Goal: Task Accomplishment & Management: Manage account settings

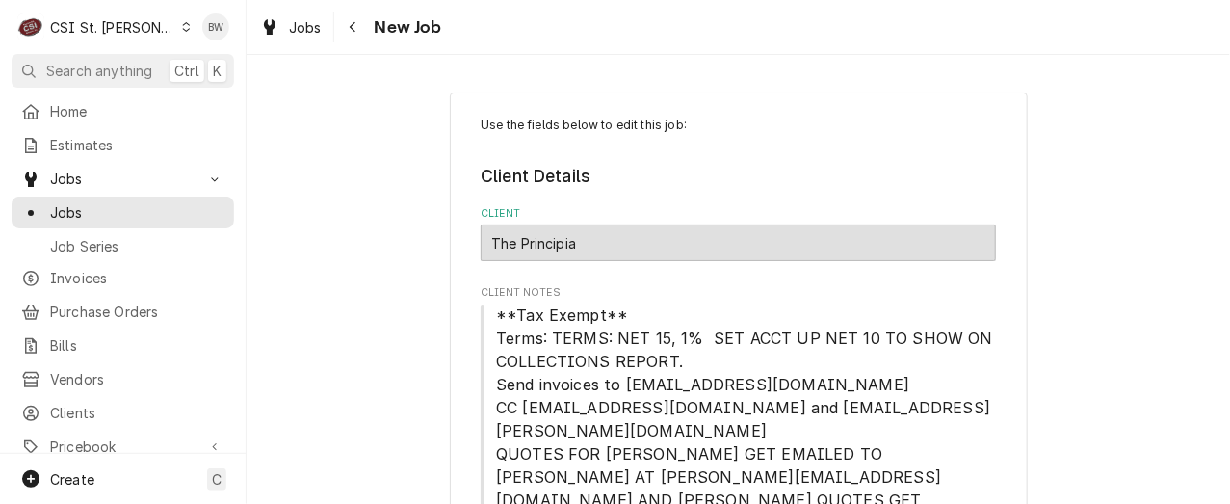
scroll to position [1734, 0]
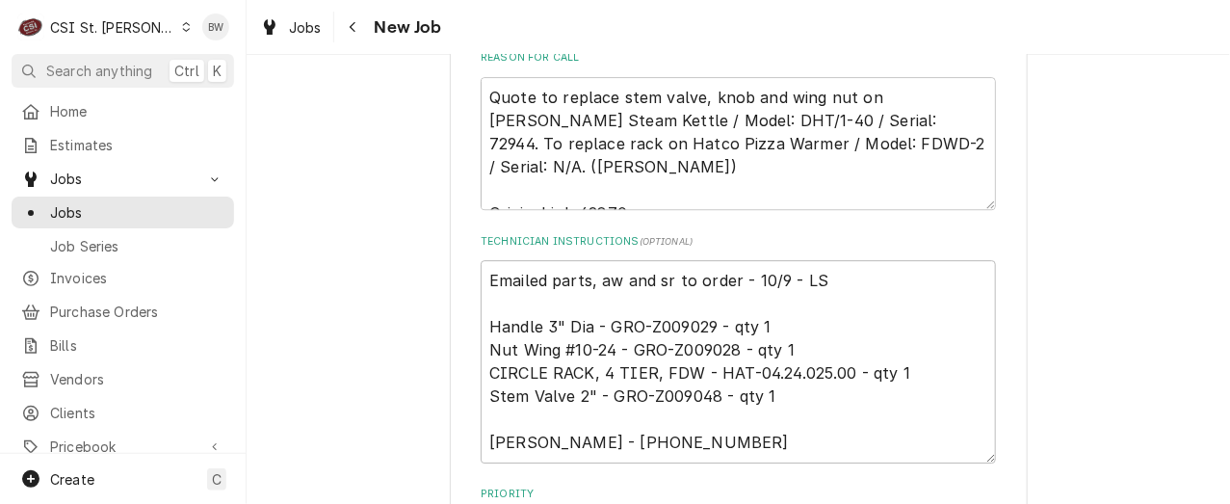
click at [128, 34] on div "CSI St. [PERSON_NAME]" at bounding box center [112, 27] width 125 height 20
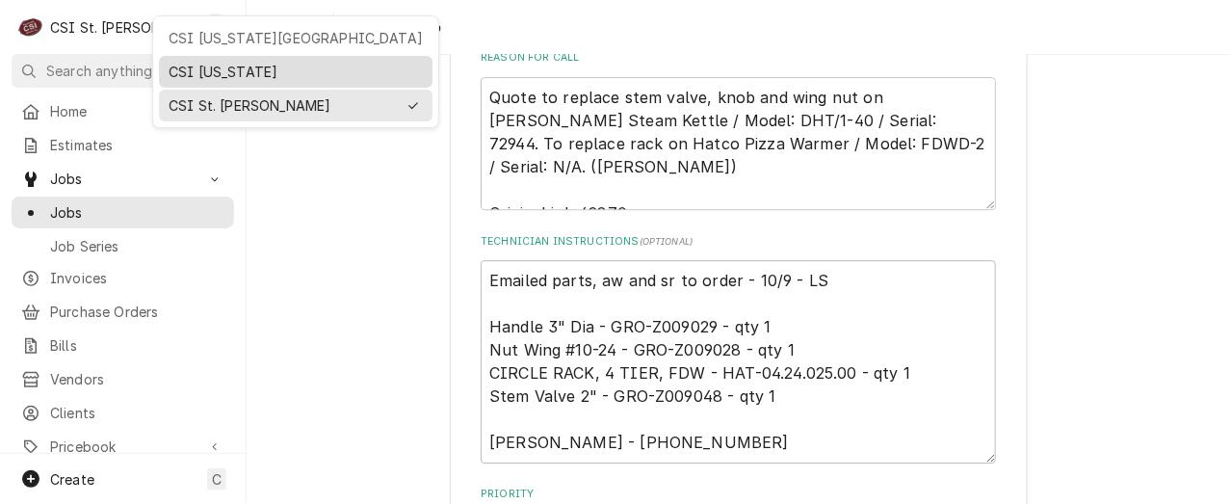
click at [184, 65] on div "CSI Kentucky" at bounding box center [296, 72] width 254 height 20
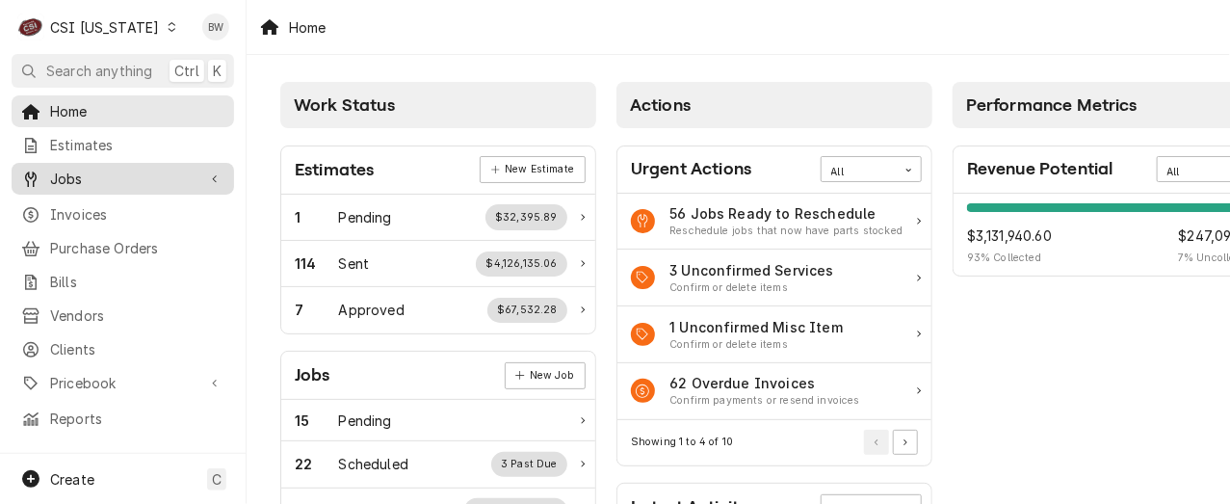
click at [104, 182] on span "Jobs" at bounding box center [122, 179] width 145 height 20
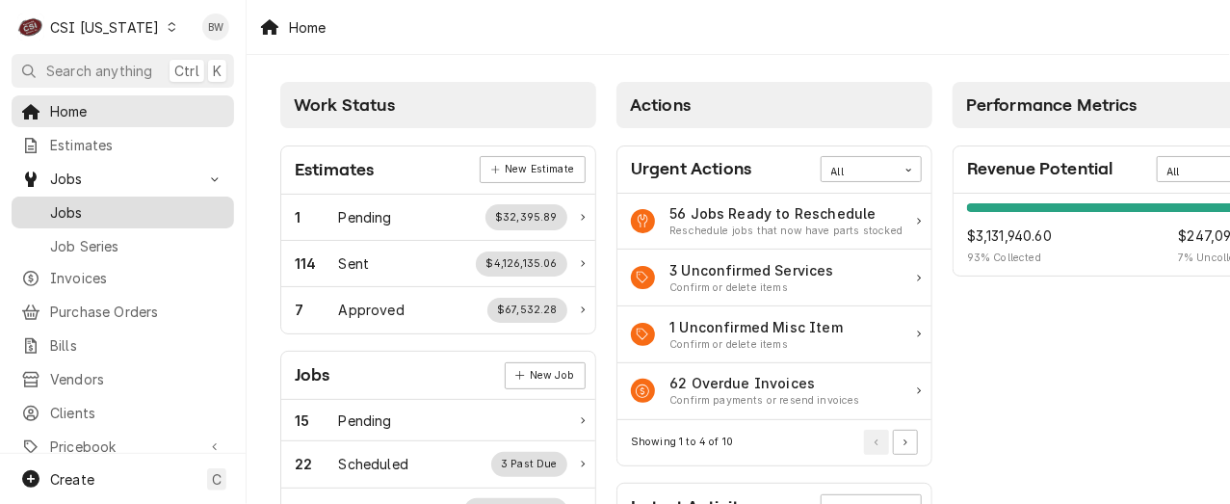
click at [104, 202] on span "Jobs" at bounding box center [137, 212] width 174 height 20
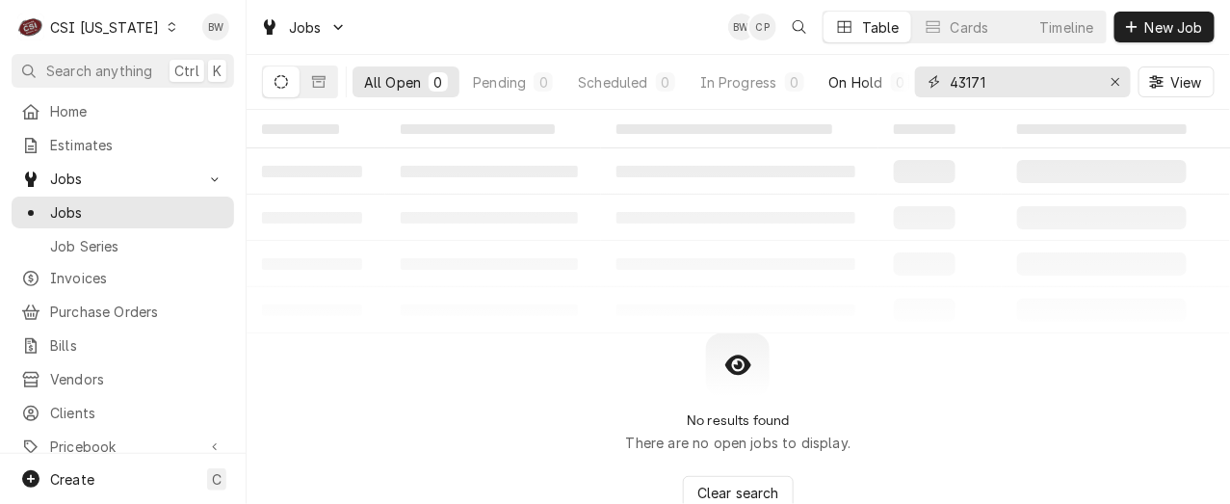
drag, startPoint x: 1023, startPoint y: 85, endPoint x: 878, endPoint y: 82, distance: 145.5
click at [878, 82] on div "All Open 0 Pending 0 Scheduled 0 In Progress 0 On Hold 0 Completed 0 43171 View" at bounding box center [738, 82] width 953 height 54
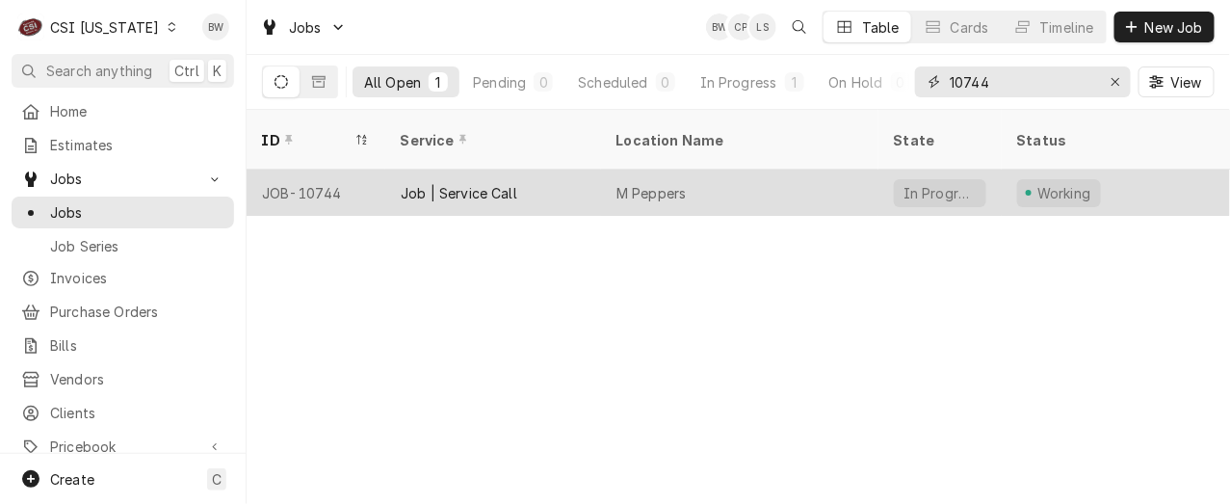
type input "10744"
click at [301, 170] on div "JOB-10744" at bounding box center [316, 193] width 139 height 46
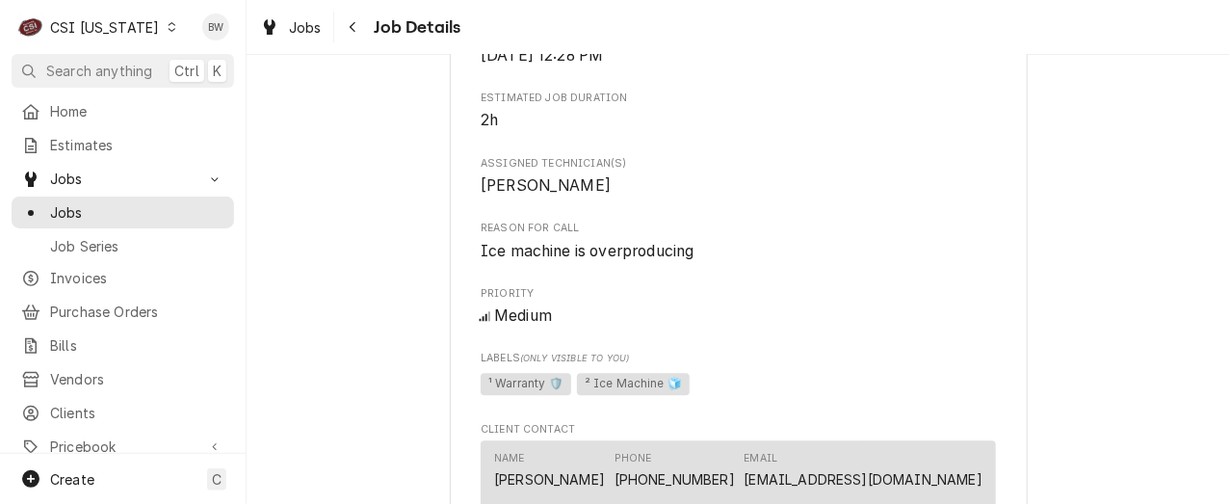
scroll to position [1034, 0]
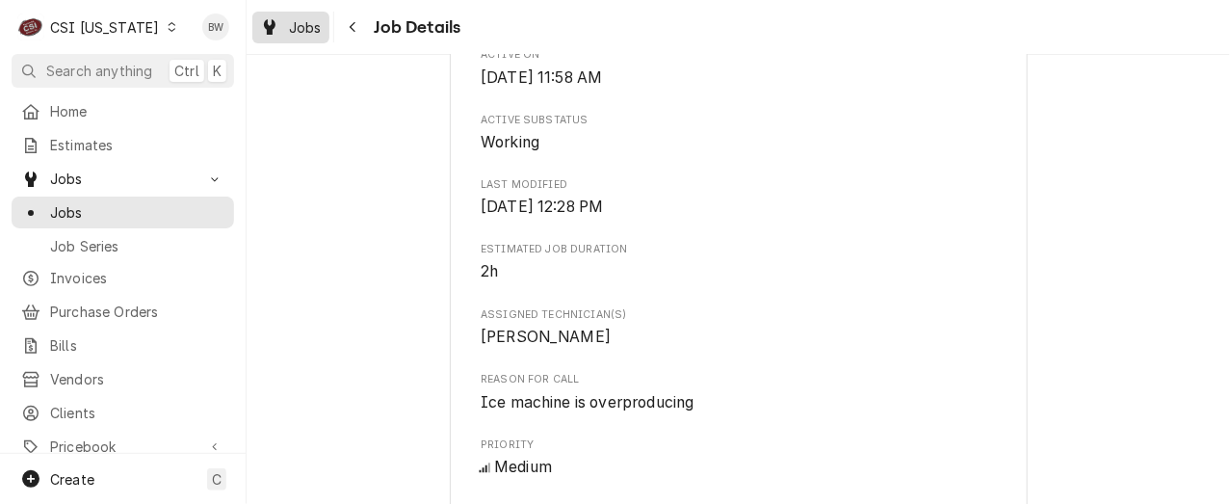
click at [286, 26] on div "Jobs" at bounding box center [290, 27] width 69 height 24
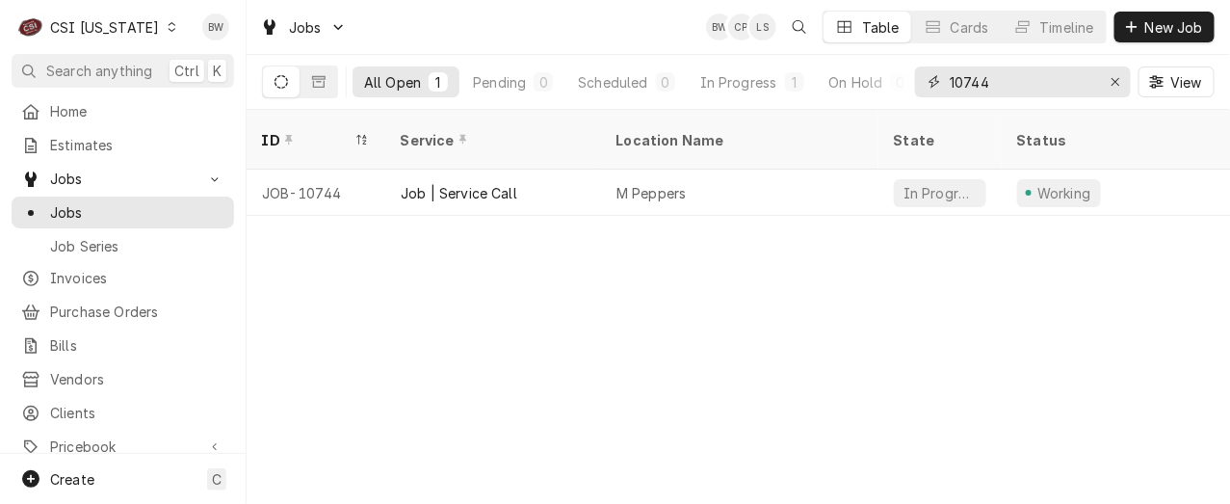
drag, startPoint x: 1012, startPoint y: 84, endPoint x: 976, endPoint y: 84, distance: 35.7
click at [976, 84] on input "10744" at bounding box center [1022, 81] width 145 height 31
type input "10736"
click at [165, 28] on div "Dynamic Content Wrapper" at bounding box center [171, 26] width 13 height 13
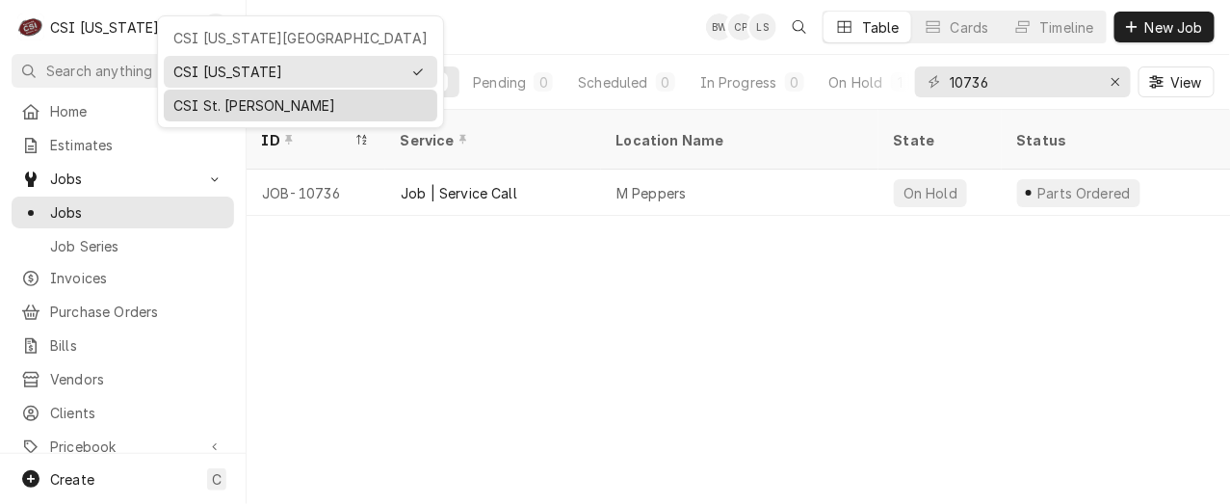
click at [193, 97] on div "CSI St. [PERSON_NAME]" at bounding box center [300, 105] width 254 height 20
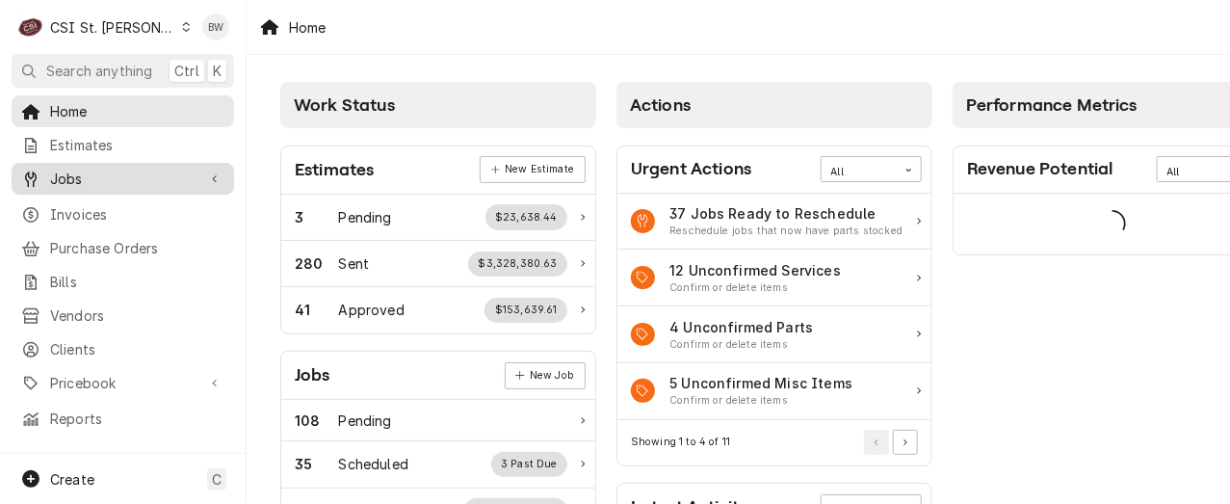
click at [119, 172] on span "Jobs" at bounding box center [122, 179] width 145 height 20
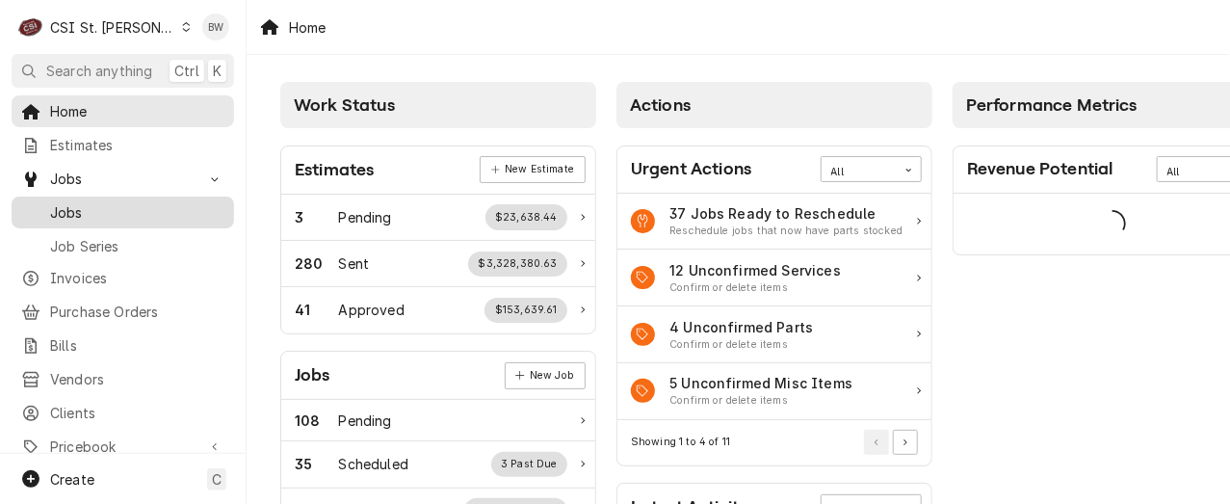
click at [114, 210] on span "Jobs" at bounding box center [137, 212] width 174 height 20
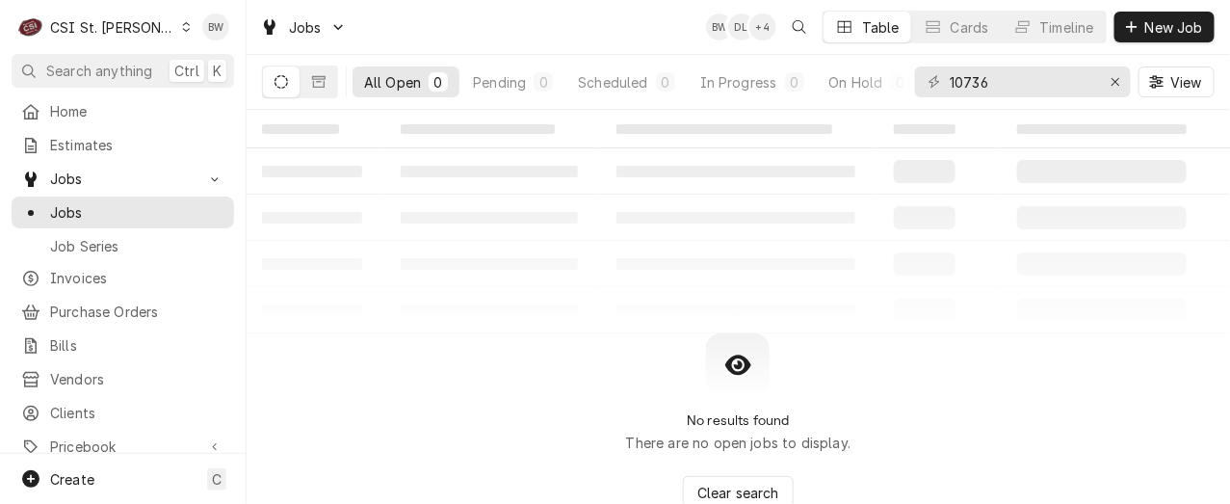
click at [141, 35] on div "C CSI St. [PERSON_NAME]" at bounding box center [105, 27] width 186 height 39
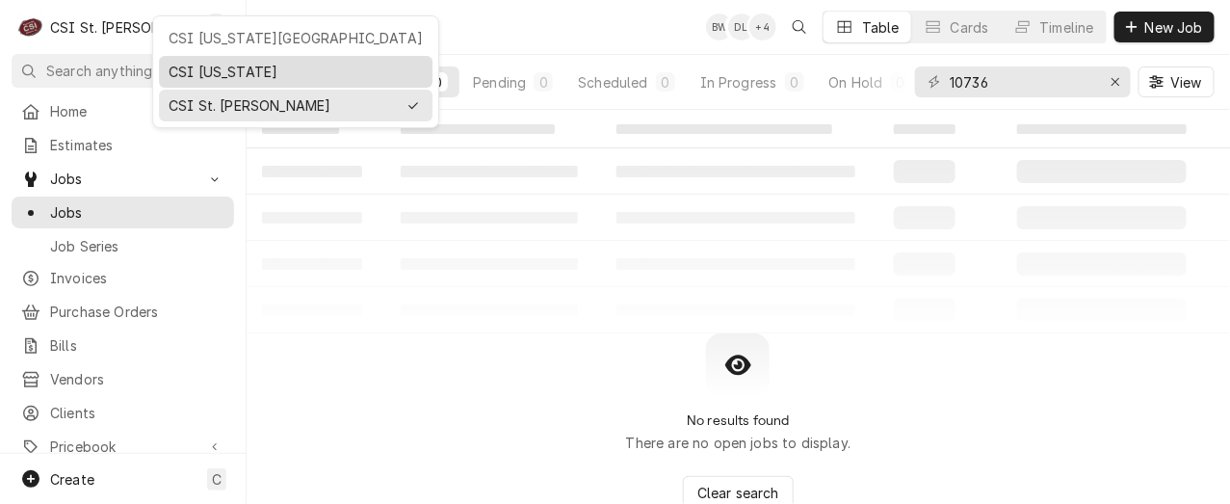
click at [196, 67] on div "CSI Kentucky" at bounding box center [296, 72] width 254 height 20
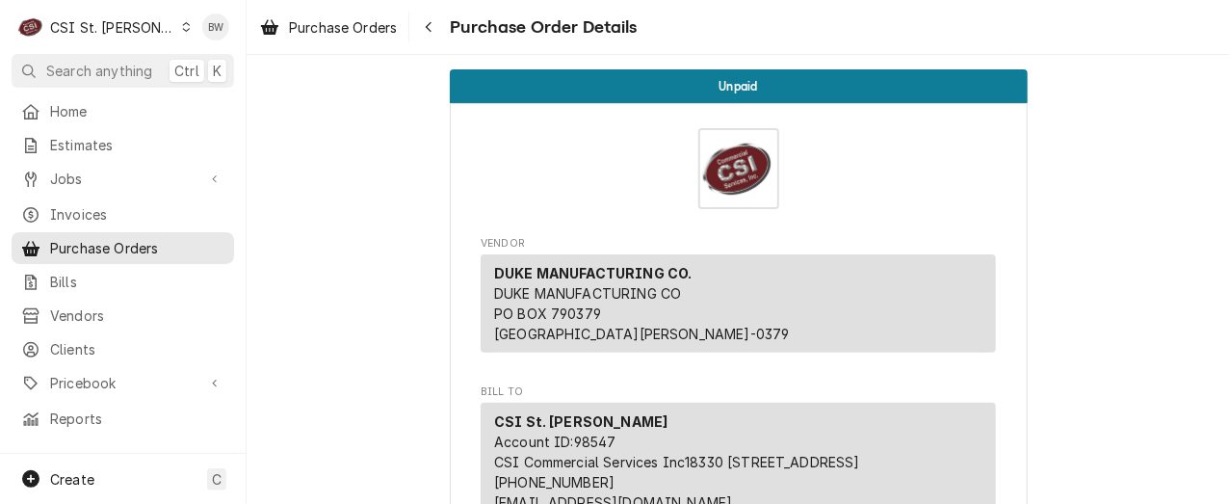
scroll to position [2216, 0]
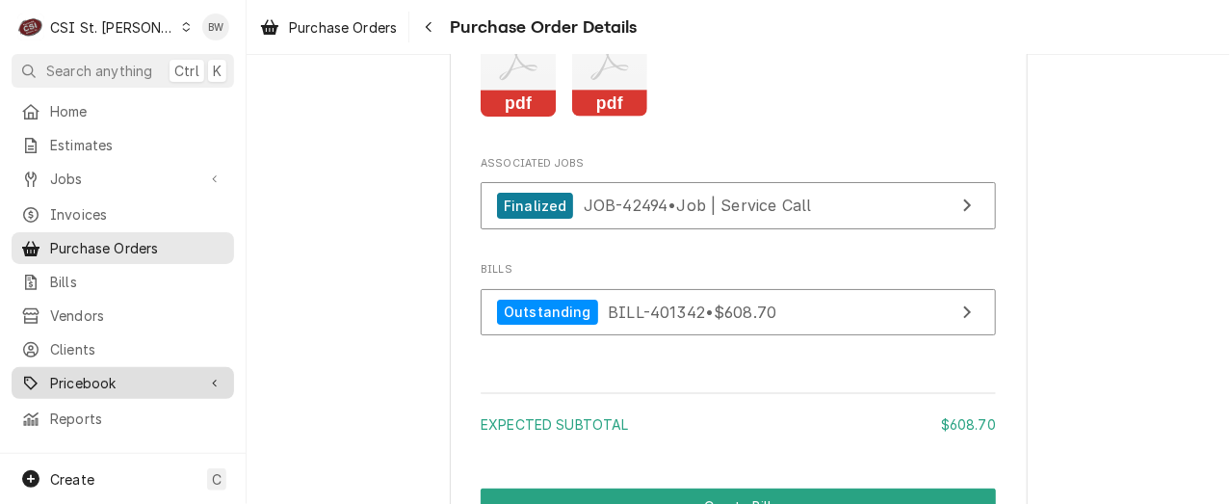
click at [107, 373] on span "Pricebook" at bounding box center [122, 383] width 145 height 20
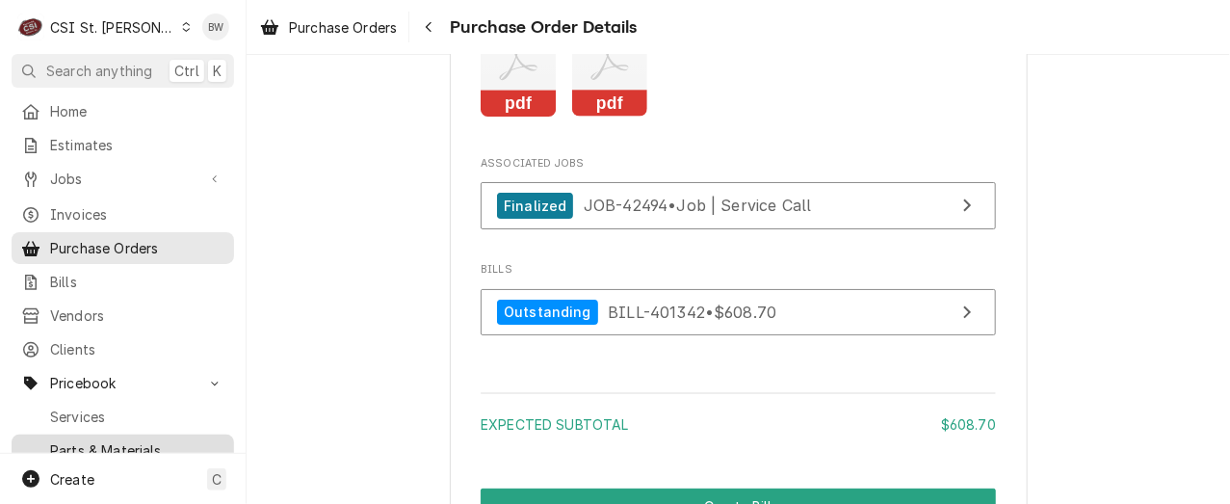
click at [105, 440] on span "Parts & Materials" at bounding box center [137, 450] width 174 height 20
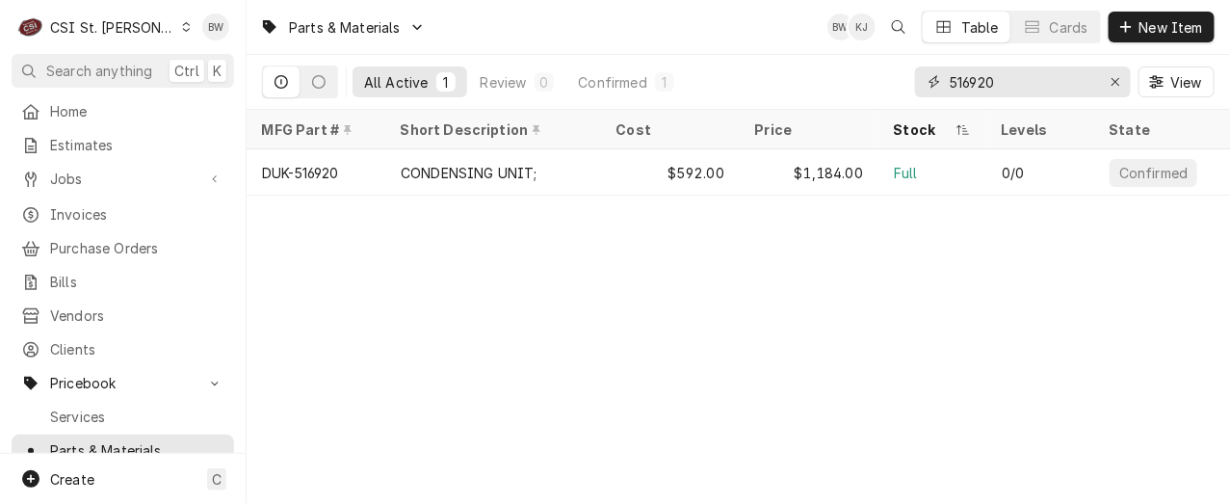
drag, startPoint x: 1012, startPoint y: 80, endPoint x: 918, endPoint y: 83, distance: 93.5
click at [918, 83] on div "516920" at bounding box center [1023, 81] width 216 height 31
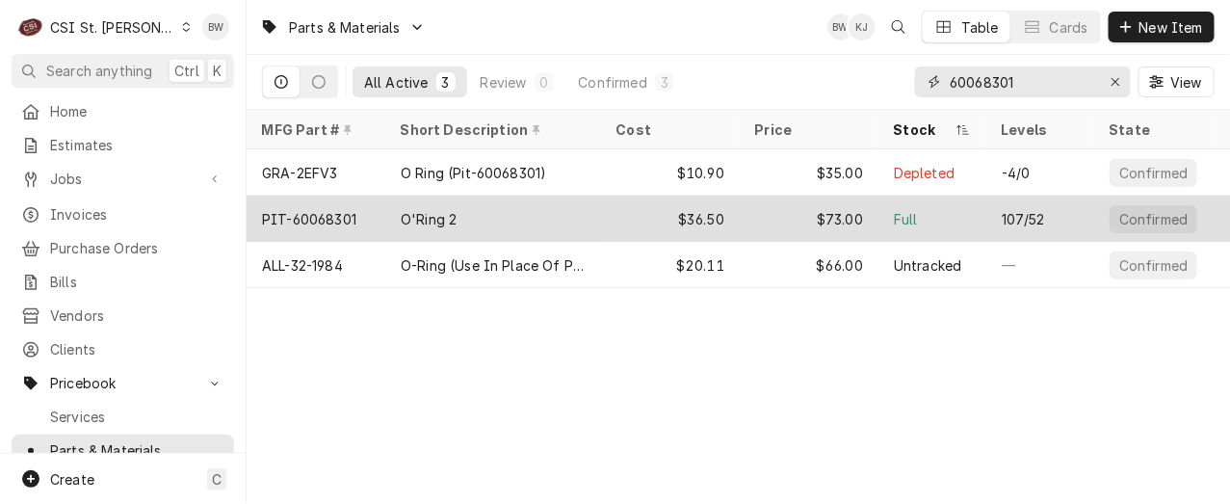
type input "60068301"
click at [327, 214] on div "PIT-60068301" at bounding box center [309, 219] width 94 height 20
click at [327, 215] on div "PIT-60068301" at bounding box center [309, 219] width 94 height 20
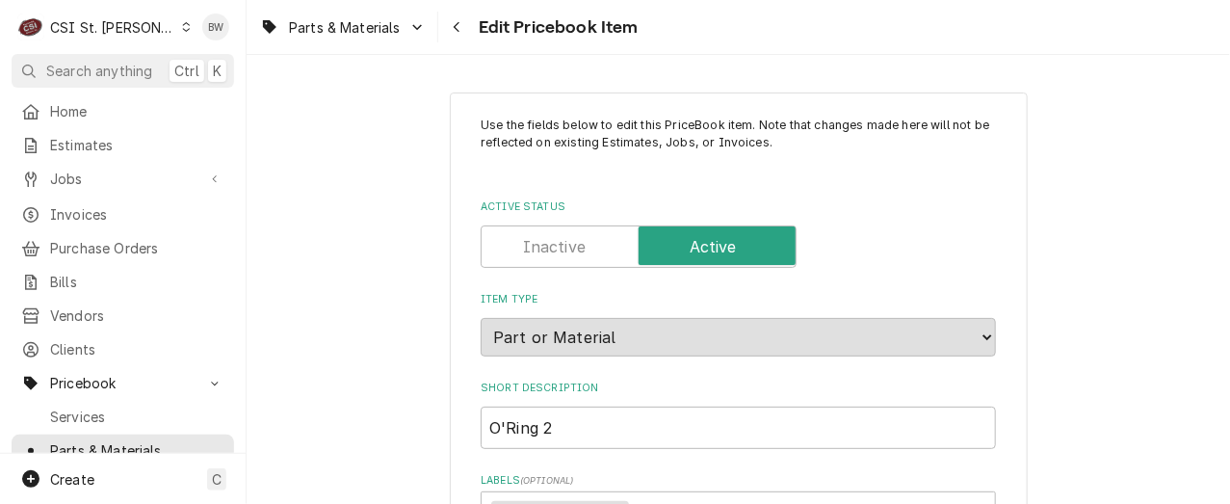
type textarea "x"
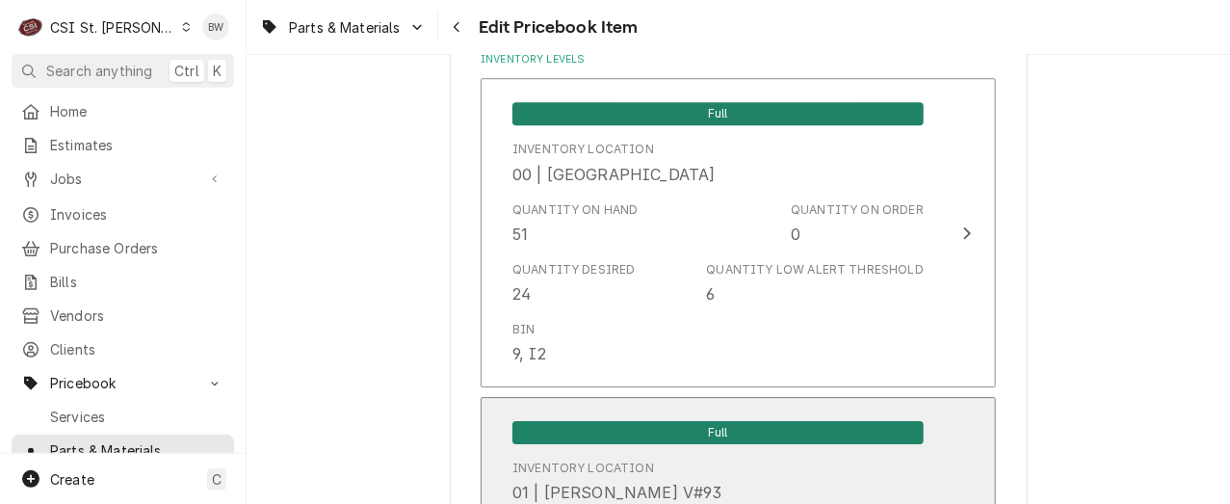
scroll to position [1734, 0]
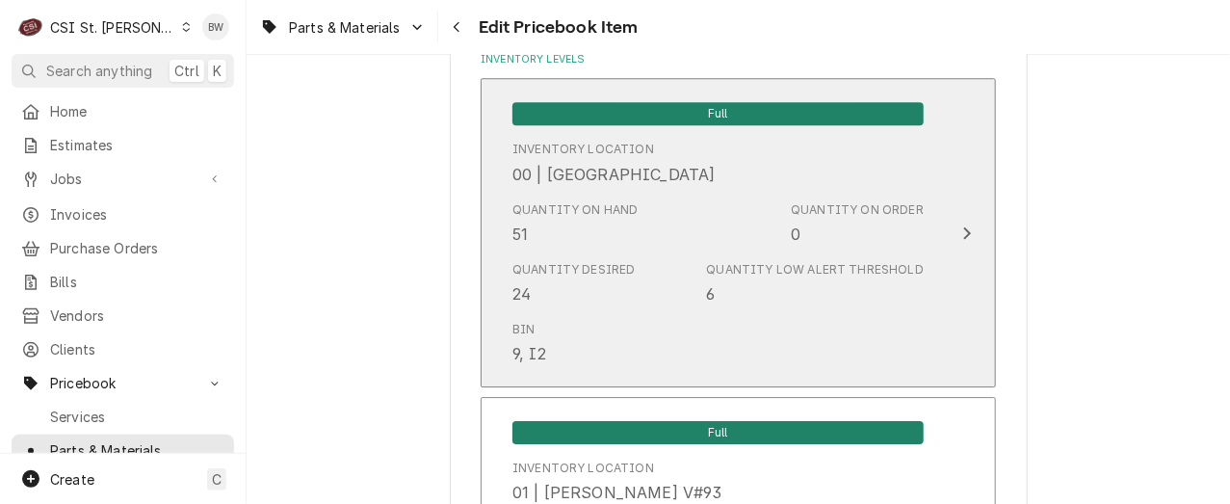
click at [569, 236] on div "Quantity on Hand 51" at bounding box center [576, 223] width 126 height 44
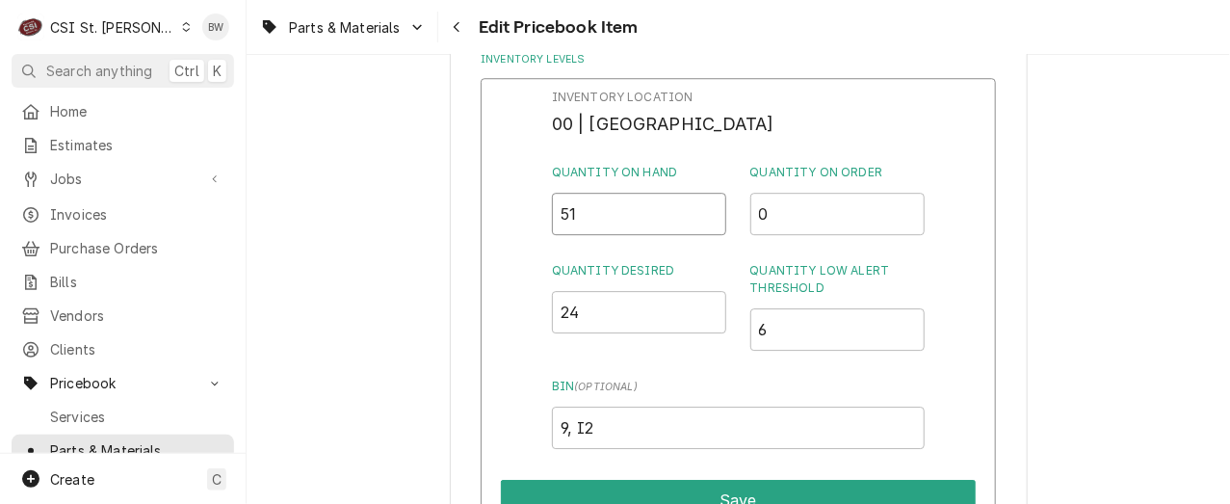
drag, startPoint x: 596, startPoint y: 210, endPoint x: 516, endPoint y: 212, distance: 81.0
click at [518, 212] on div "Inventory Location 00 | STL WAREHOUSE Quantity on Hand 51 Quantity on Order 0 Q…" at bounding box center [739, 328] width 516 height 501
type input "33"
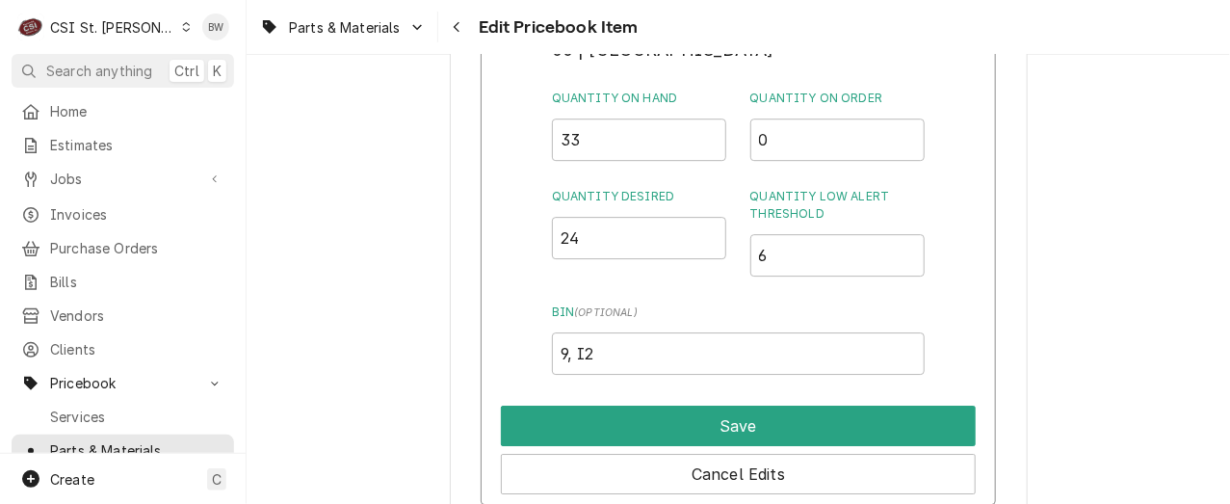
scroll to position [1831, 0]
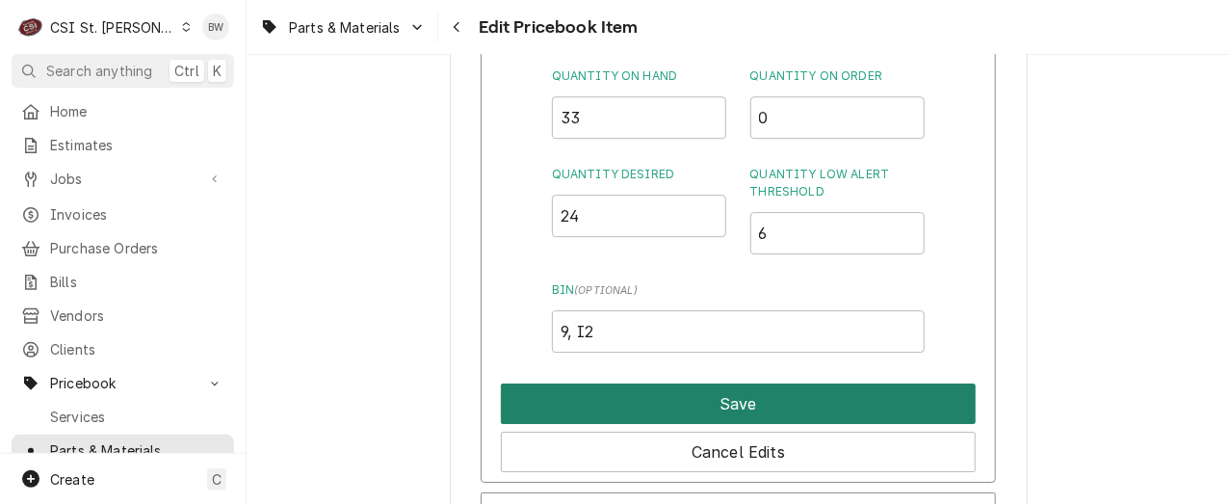
click at [678, 393] on button "Save" at bounding box center [738, 404] width 475 height 40
type textarea "x"
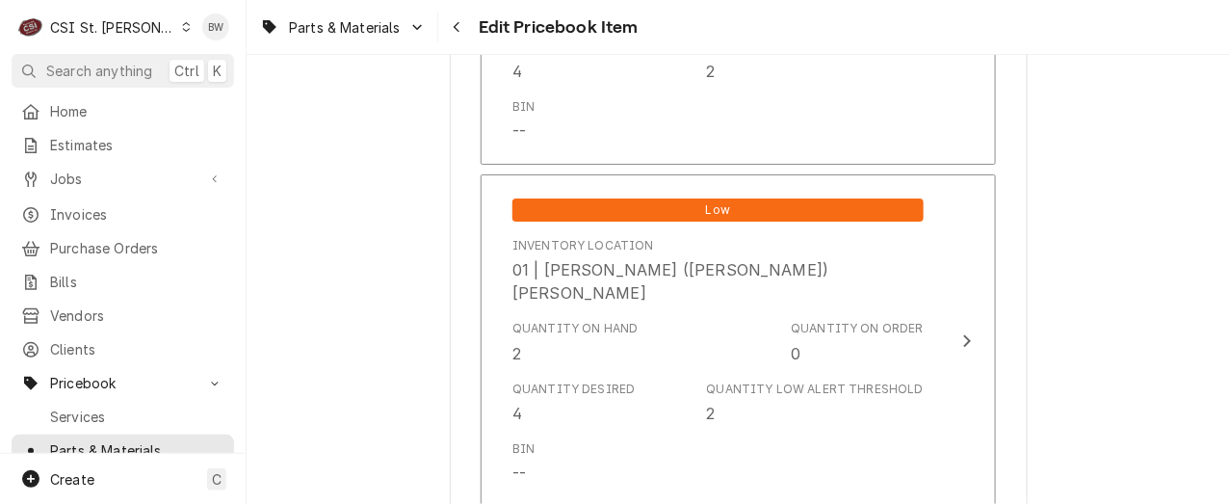
scroll to position [5878, 0]
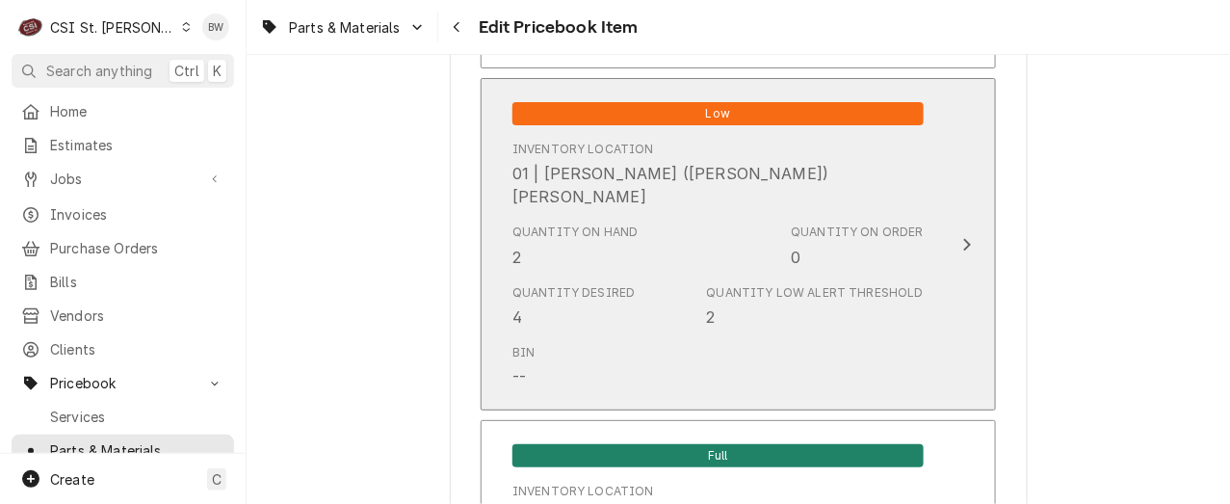
click at [609, 336] on div "Bin --" at bounding box center [718, 366] width 411 height 60
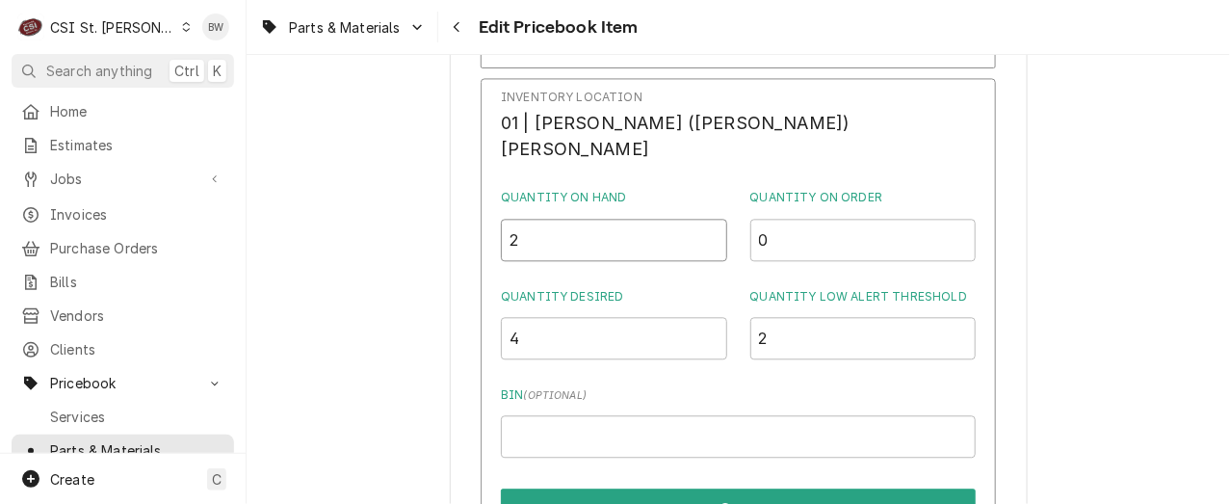
drag, startPoint x: 574, startPoint y: 223, endPoint x: 555, endPoint y: 225, distance: 19.5
click at [555, 225] on input "2" at bounding box center [614, 240] width 226 height 42
type input "20"
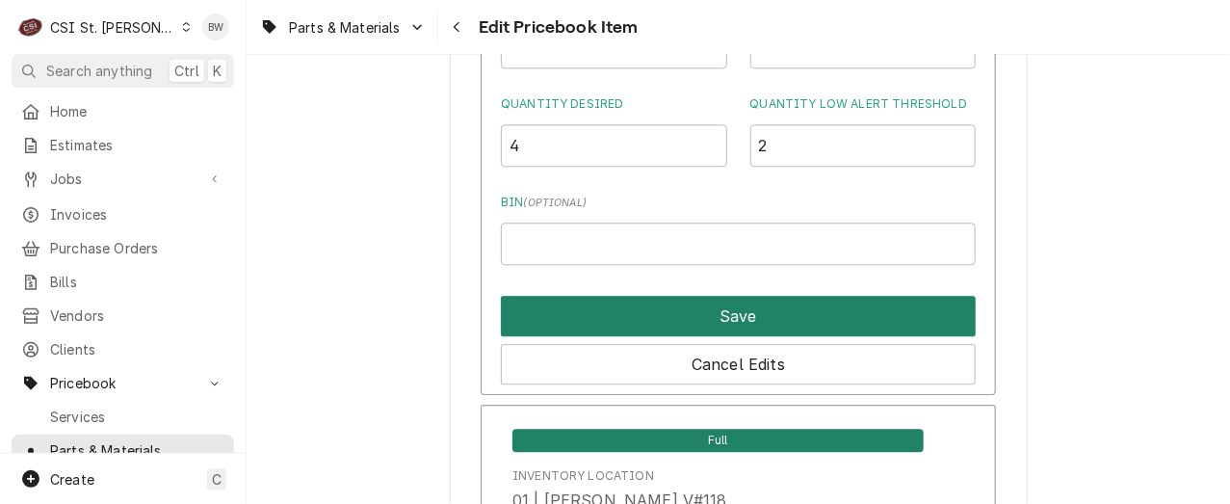
click at [655, 318] on button "Save" at bounding box center [738, 316] width 475 height 40
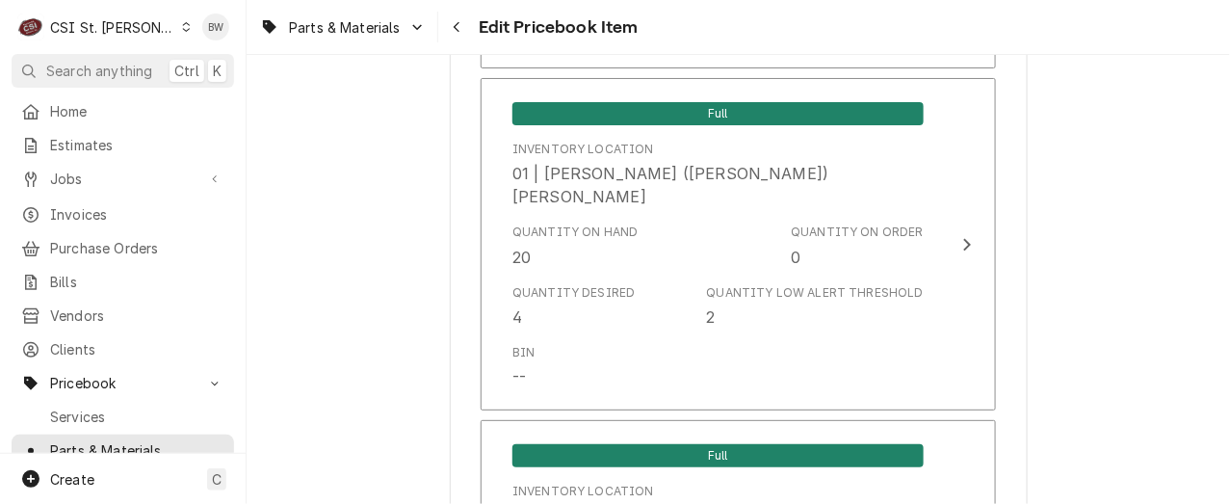
scroll to position [17035, 0]
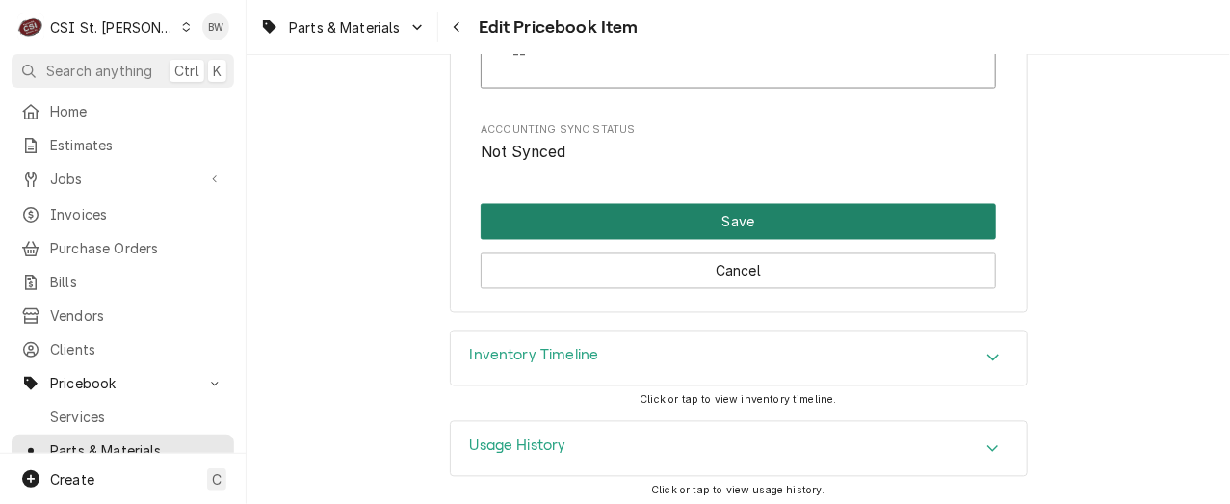
click at [659, 221] on button "Save" at bounding box center [739, 222] width 516 height 36
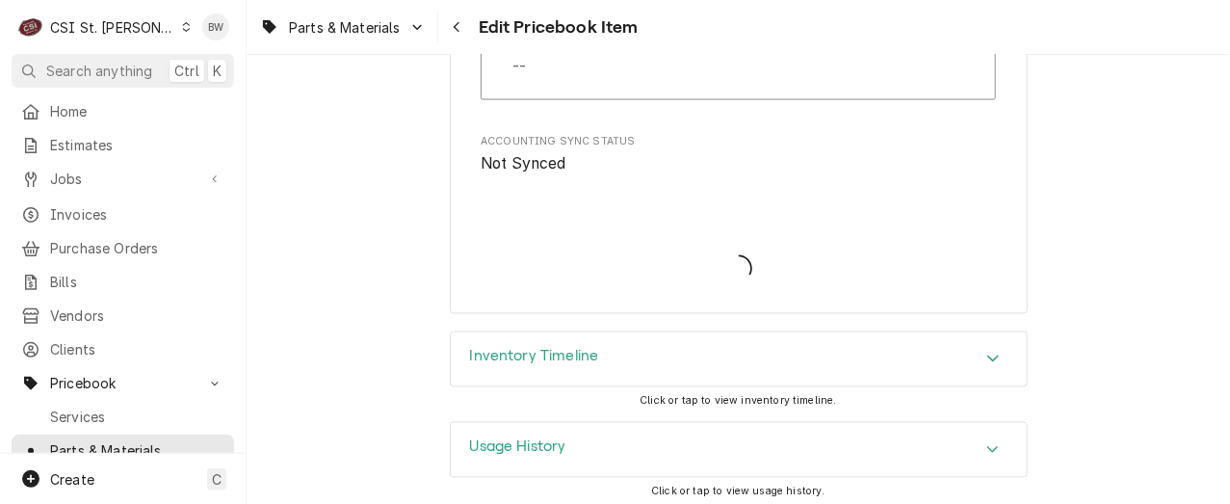
type textarea "x"
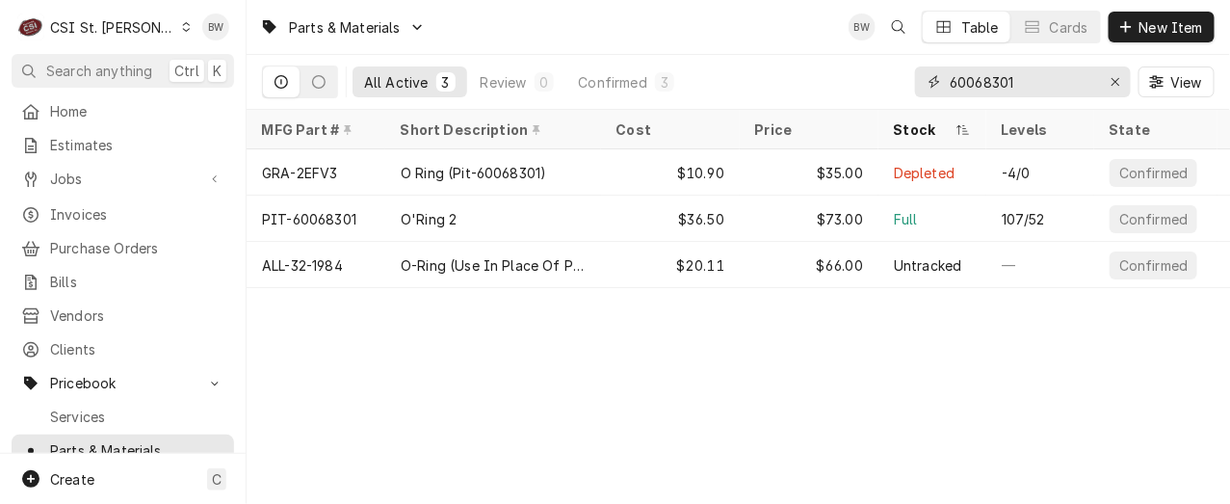
drag, startPoint x: 1055, startPoint y: 82, endPoint x: 943, endPoint y: 79, distance: 111.8
click at [943, 79] on div "60068301" at bounding box center [1023, 81] width 216 height 31
paste input "r50-x004-55a"
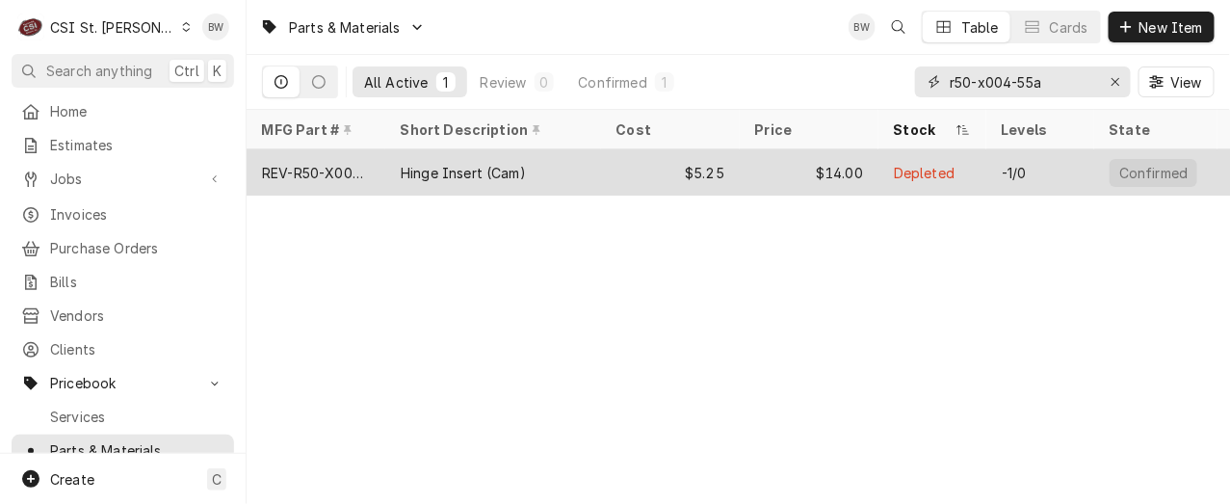
type input "r50-x004-55a"
click at [343, 167] on div "REV-R50-X004-55A" at bounding box center [316, 173] width 108 height 20
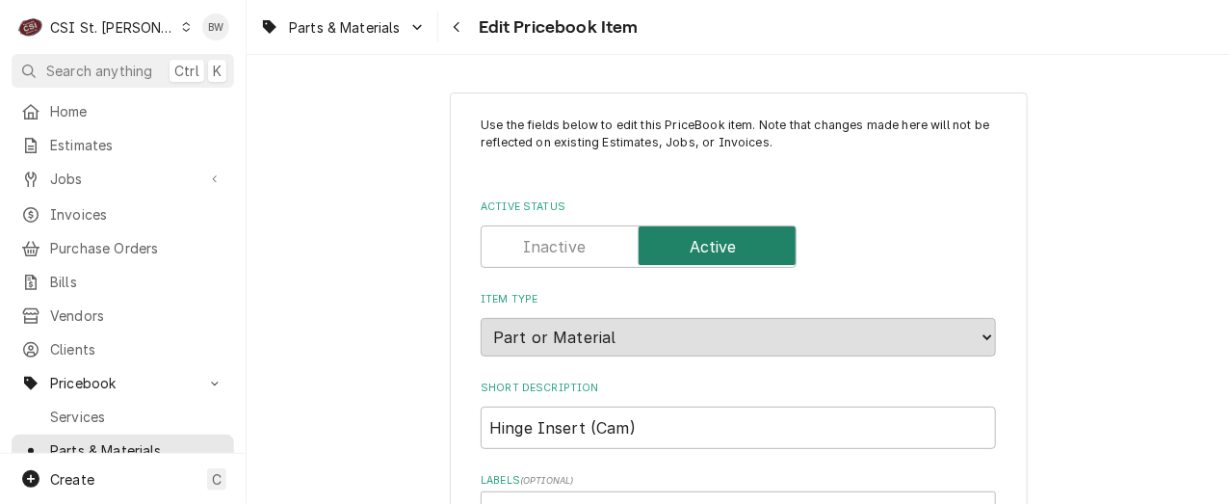
type textarea "x"
click at [456, 37] on button "Navigate back" at bounding box center [457, 27] width 31 height 31
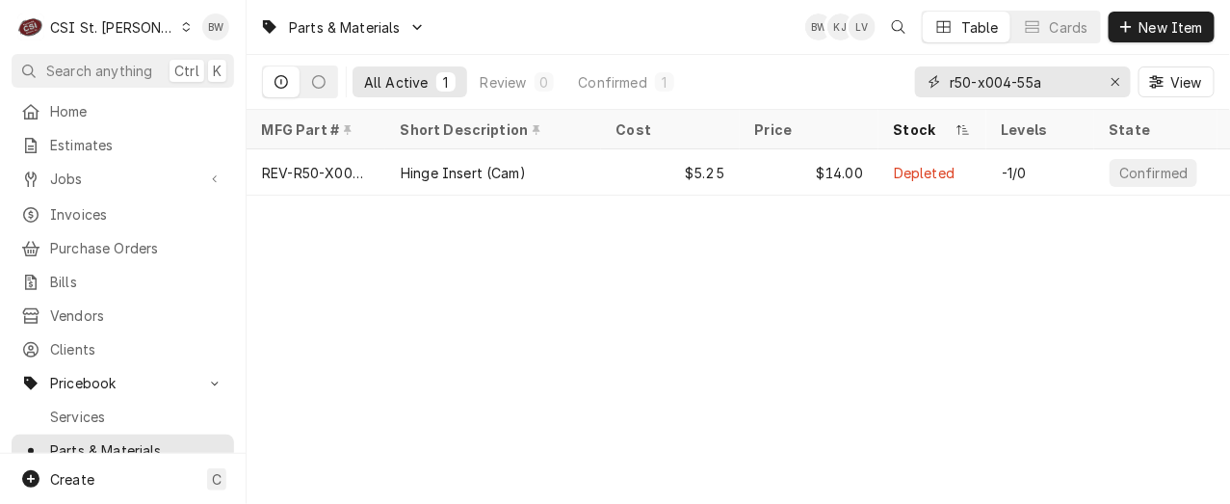
drag, startPoint x: 1050, startPoint y: 87, endPoint x: 960, endPoint y: 88, distance: 90.6
click at [960, 88] on input "r50-x004-55a" at bounding box center [1022, 81] width 145 height 31
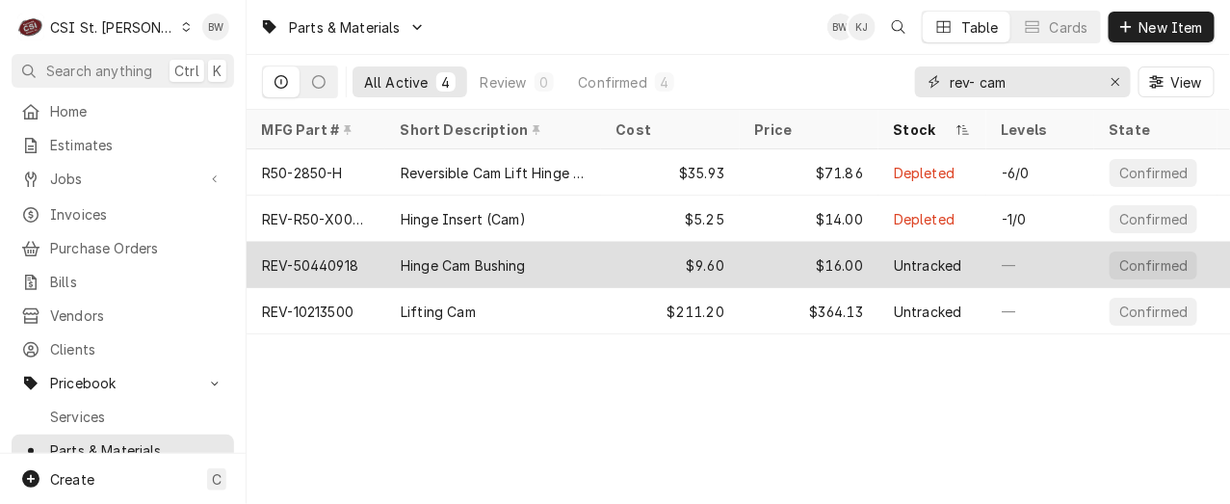
type input "rev- cam"
click at [361, 266] on div "REV-50440918" at bounding box center [316, 265] width 139 height 46
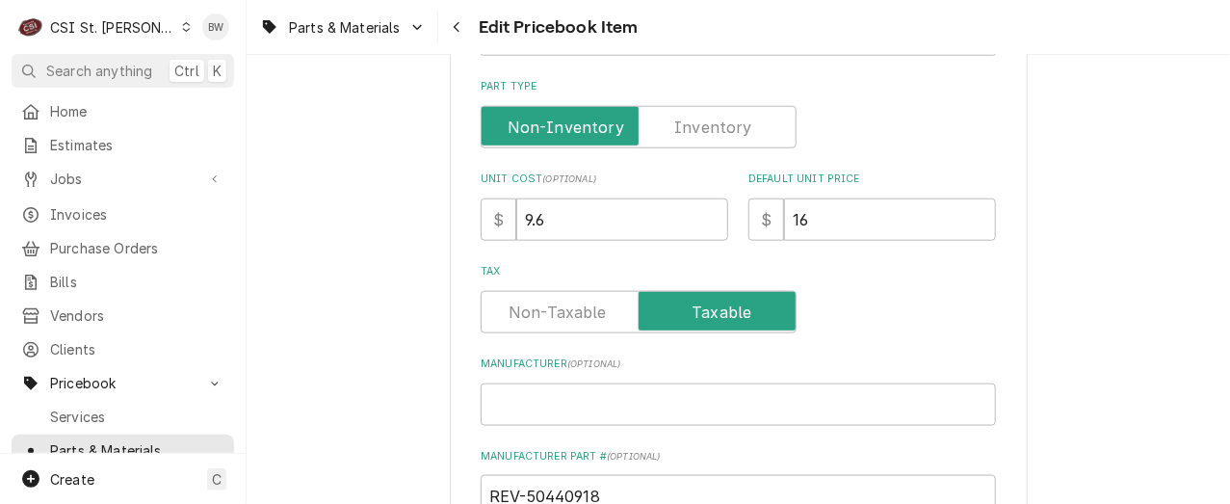
scroll to position [555, 0]
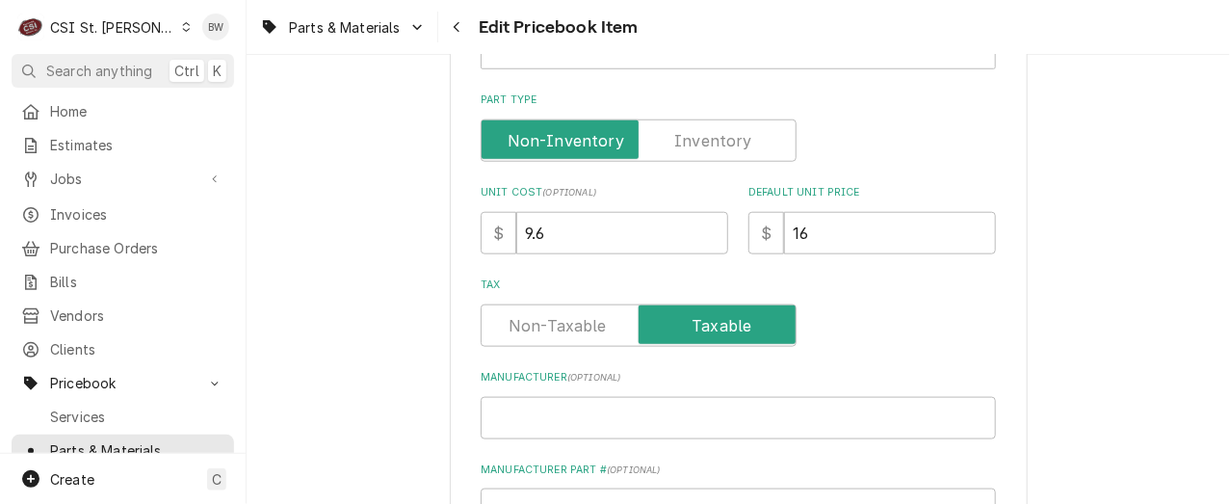
click at [708, 146] on label "Part Type" at bounding box center [639, 140] width 316 height 42
click at [708, 146] on input "Part Type" at bounding box center [638, 140] width 299 height 42
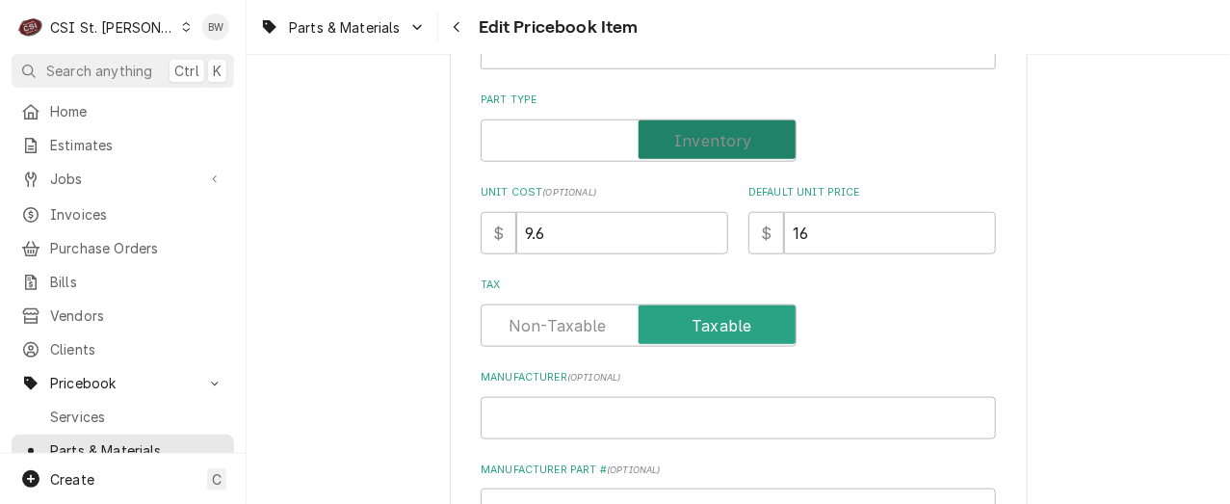
checkbox input "true"
type textarea "x"
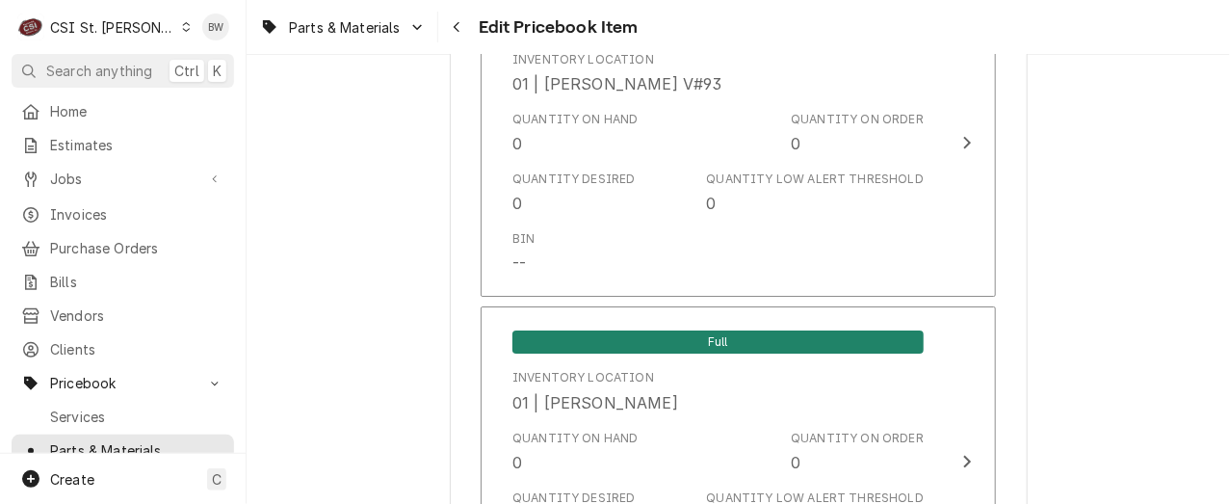
scroll to position [2000, 0]
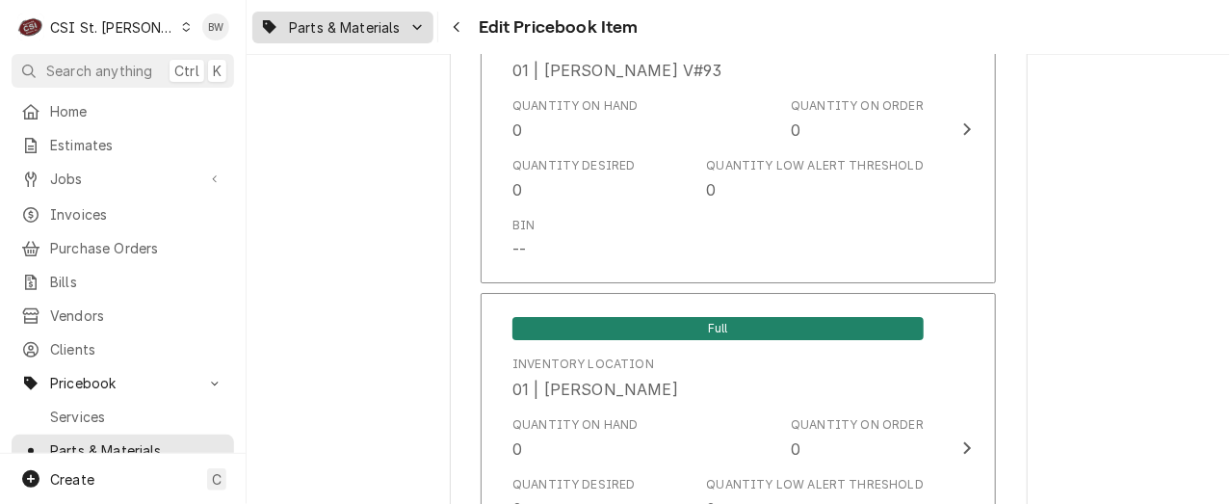
click at [377, 23] on span "Parts & Materials" at bounding box center [345, 27] width 112 height 20
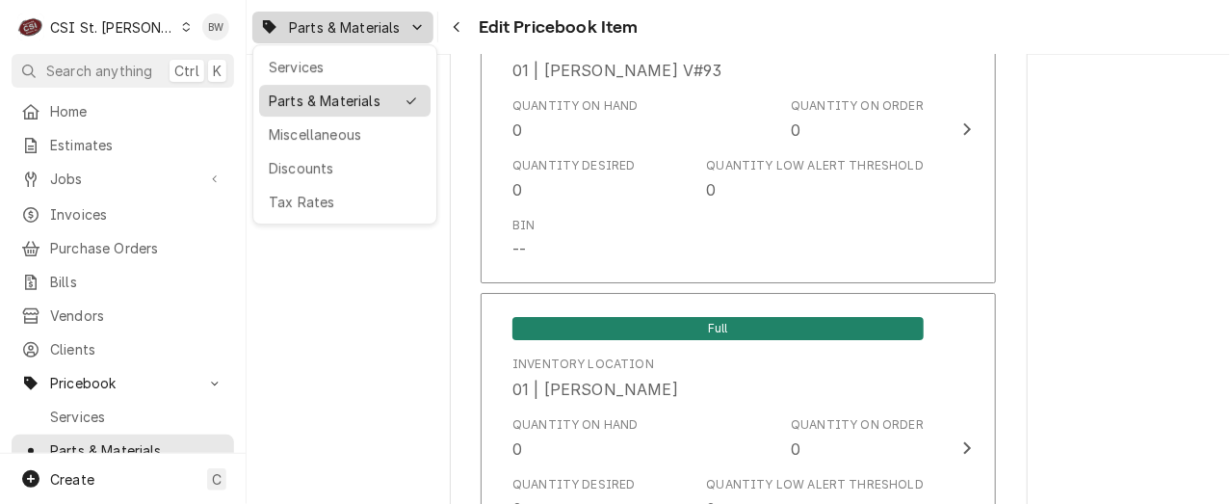
click at [378, 94] on div "Parts & Materials" at bounding box center [331, 101] width 125 height 20
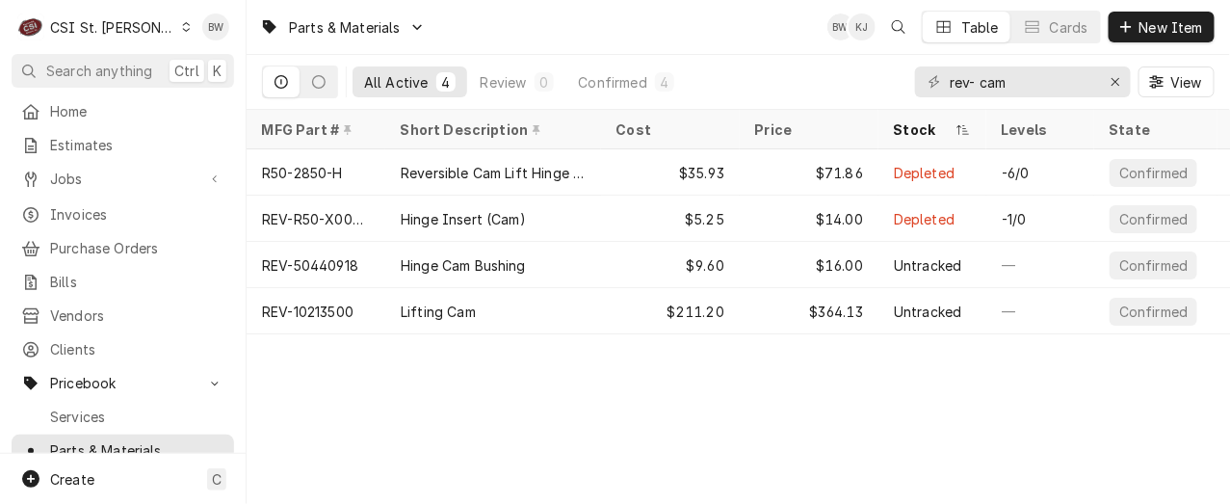
click at [472, 30] on div "Parts & Materials BW KJ Table Cards New Item" at bounding box center [739, 27] width 984 height 54
drag, startPoint x: 1040, startPoint y: 90, endPoint x: 927, endPoint y: 83, distance: 112.9
click at [927, 83] on div "rev- cam" at bounding box center [1023, 81] width 216 height 31
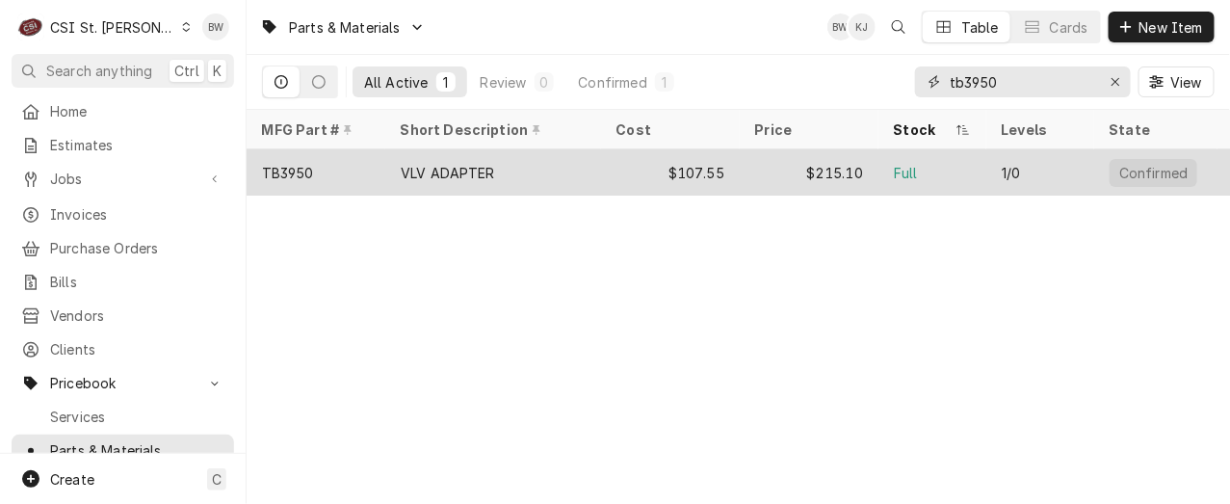
type input "tb3950"
click at [331, 167] on div "TB3950" at bounding box center [316, 172] width 139 height 46
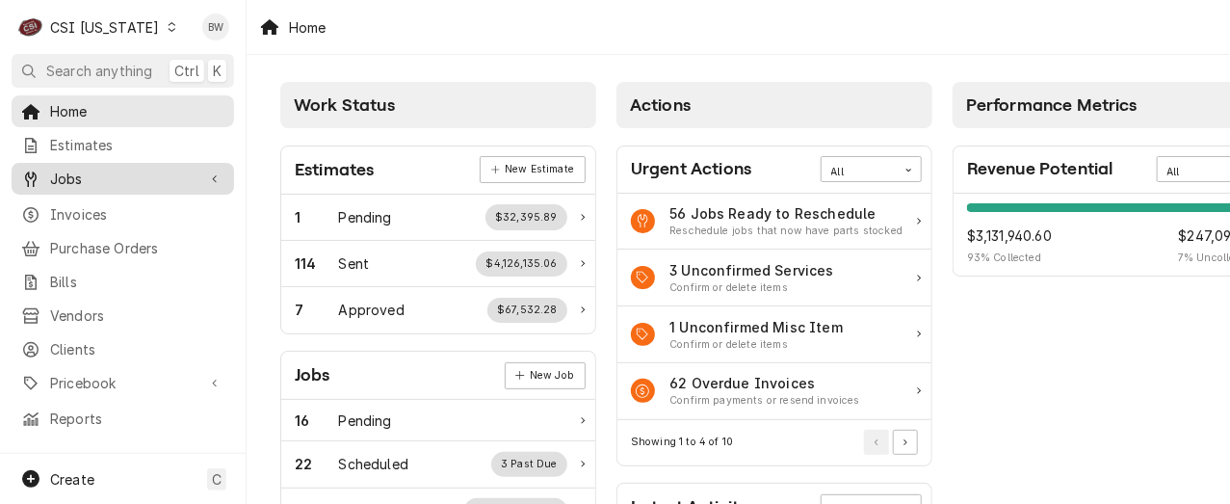
click at [99, 182] on span "Jobs" at bounding box center [122, 179] width 145 height 20
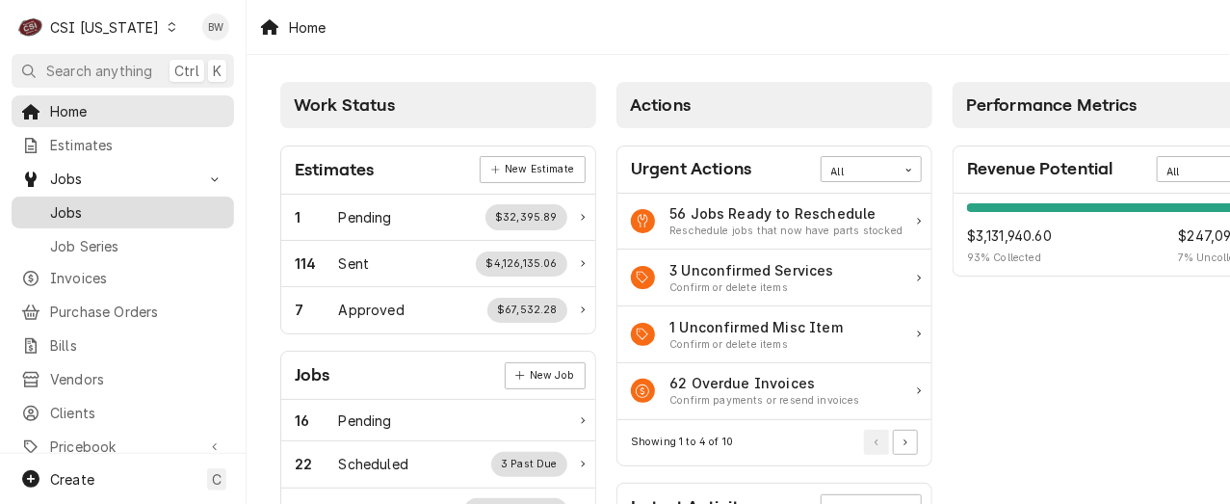
click at [105, 206] on span "Jobs" at bounding box center [137, 212] width 174 height 20
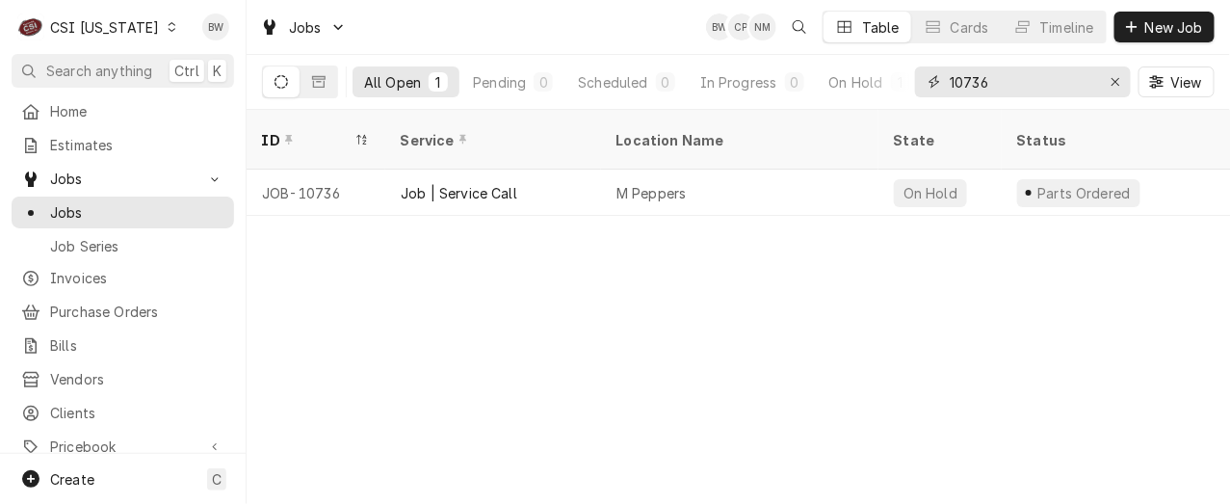
drag, startPoint x: 1014, startPoint y: 89, endPoint x: 973, endPoint y: 92, distance: 40.6
click at [973, 92] on input "10736" at bounding box center [1022, 81] width 145 height 31
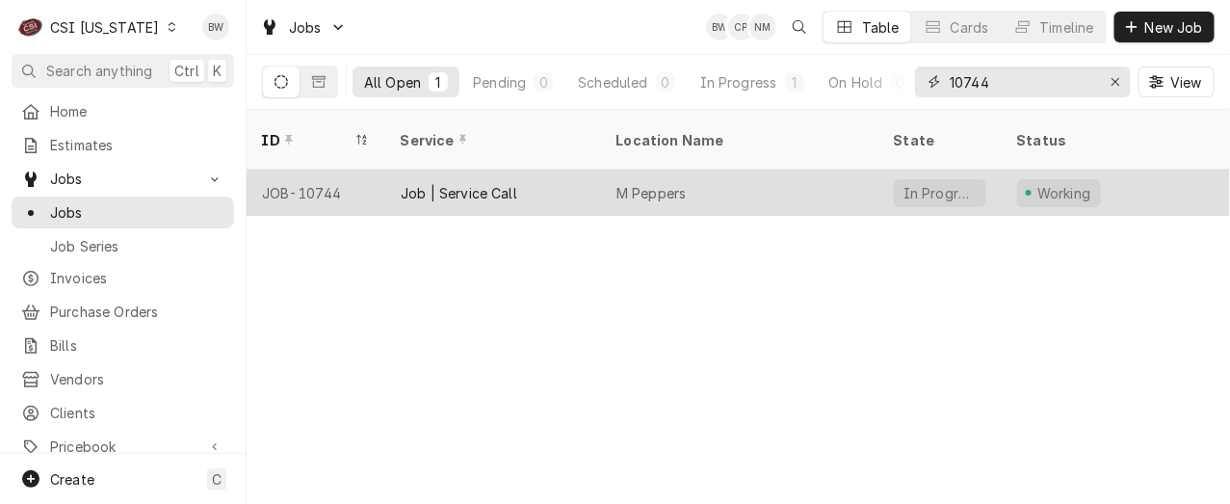
type input "10744"
click at [341, 172] on div "JOB-10744" at bounding box center [316, 193] width 139 height 46
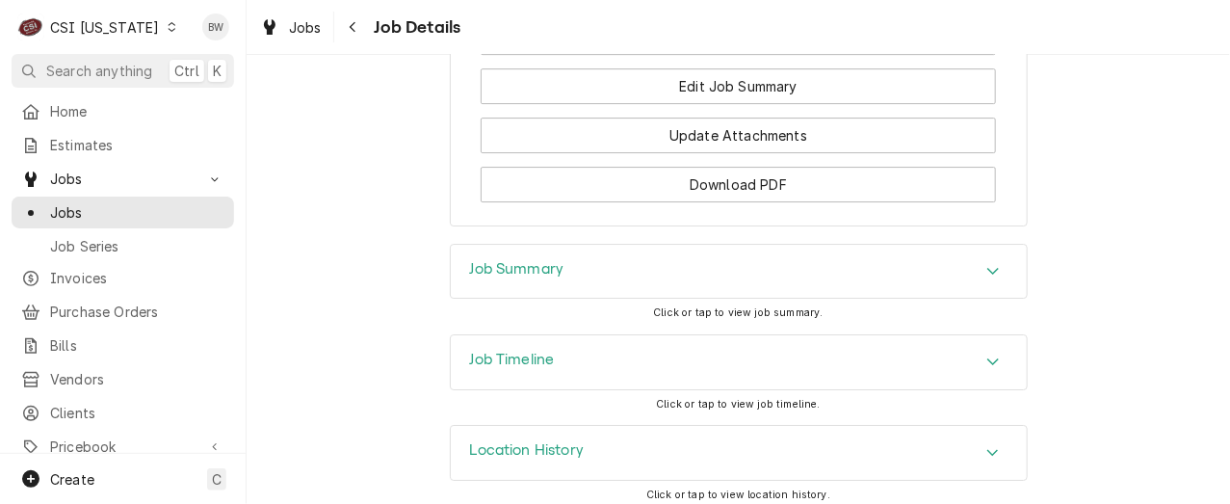
scroll to position [1997, 0]
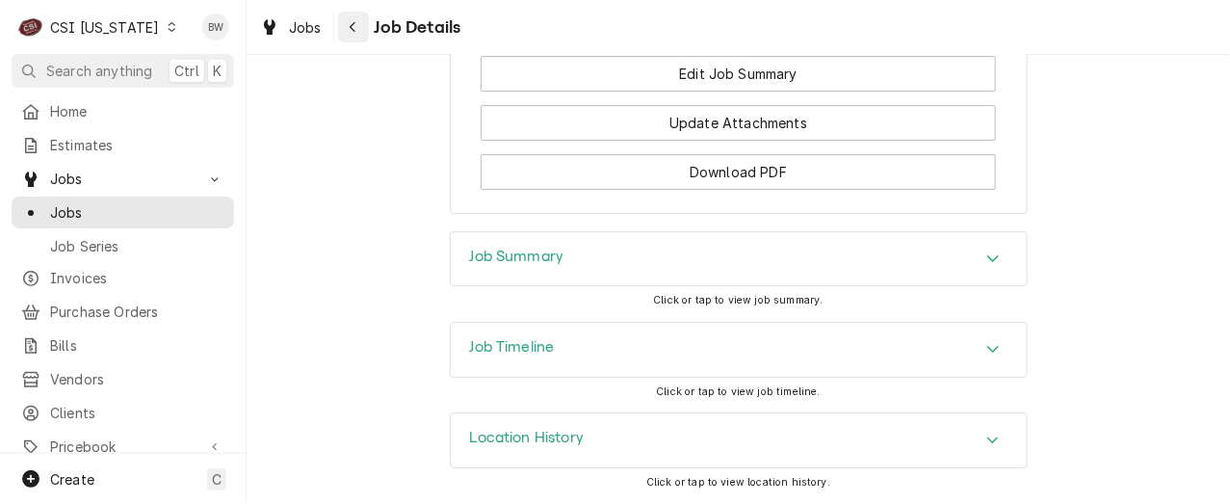
click at [351, 17] on div "Navigate back" at bounding box center [353, 26] width 19 height 19
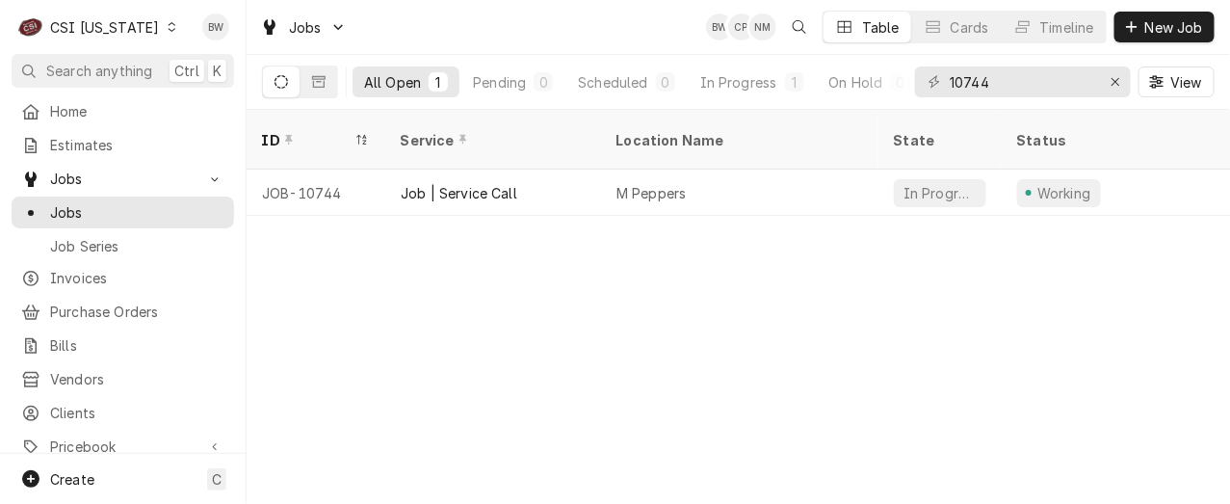
click at [165, 32] on div "Dynamic Content Wrapper" at bounding box center [171, 26] width 13 height 13
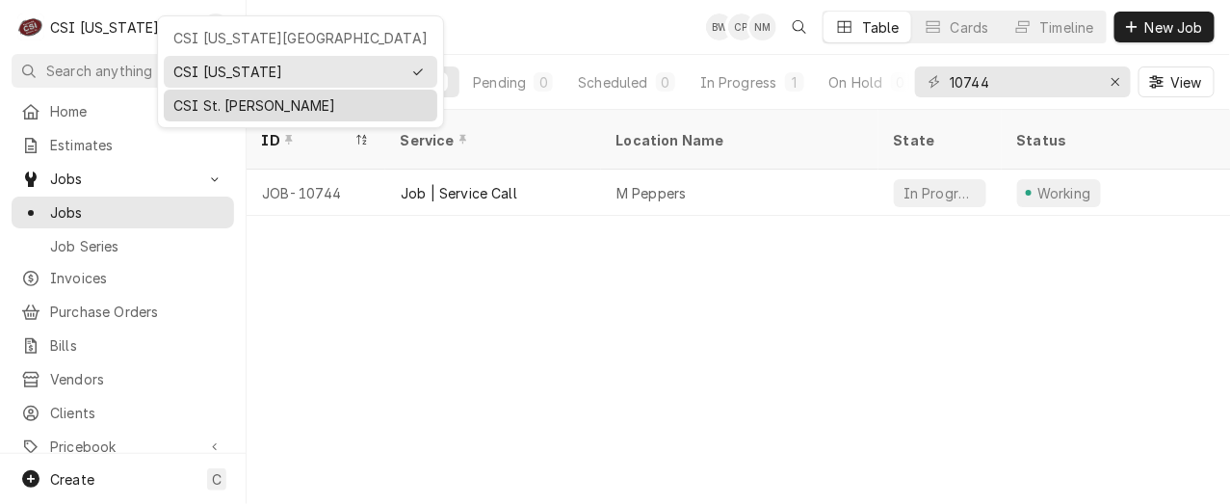
click at [199, 98] on div "CSI St. [PERSON_NAME]" at bounding box center [300, 105] width 254 height 20
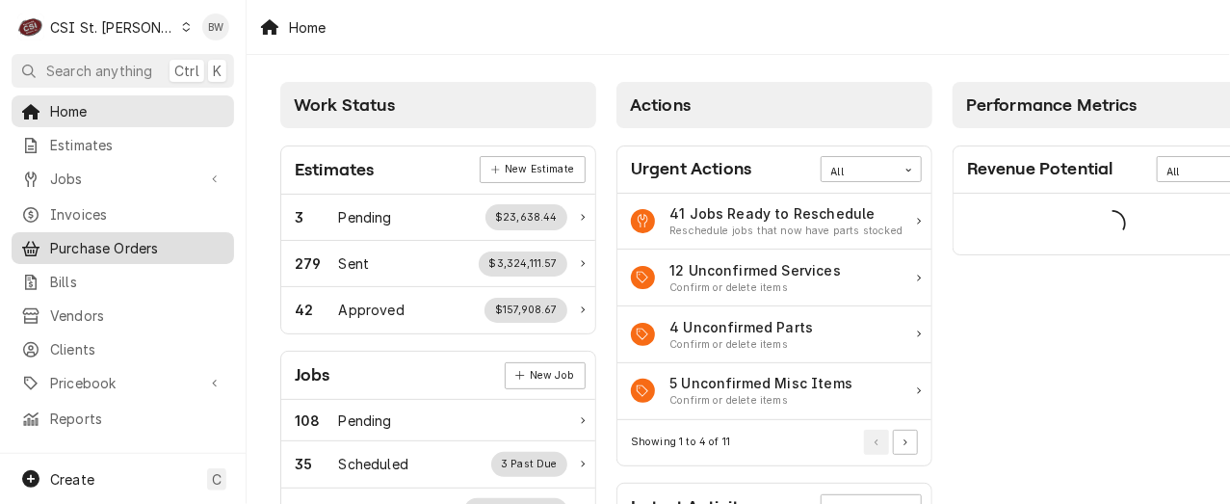
click at [93, 236] on div "Purchase Orders" at bounding box center [122, 248] width 215 height 24
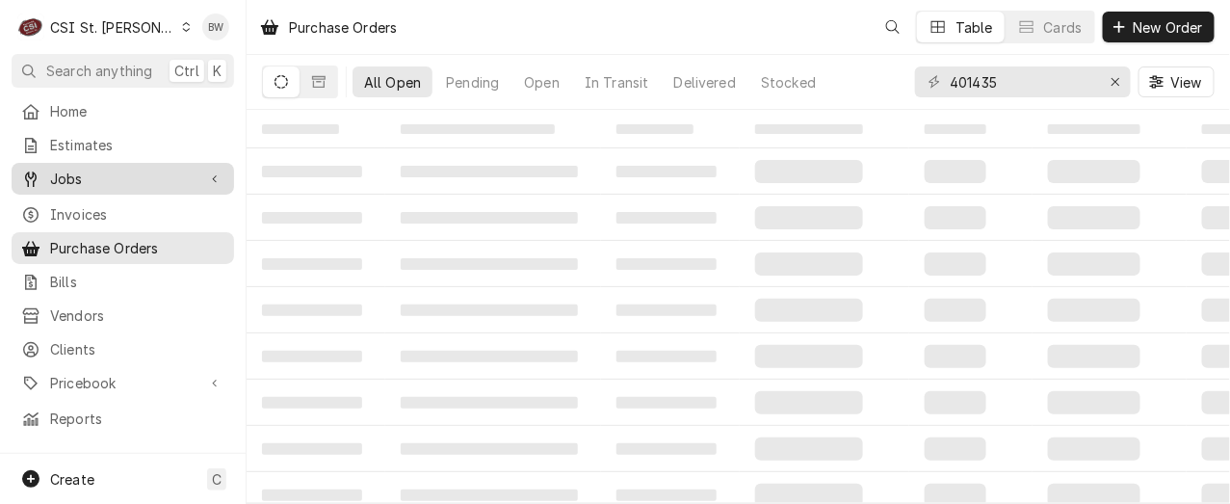
drag, startPoint x: 93, startPoint y: 226, endPoint x: 96, endPoint y: 169, distance: 57.9
click at [96, 169] on span "Jobs" at bounding box center [122, 179] width 145 height 20
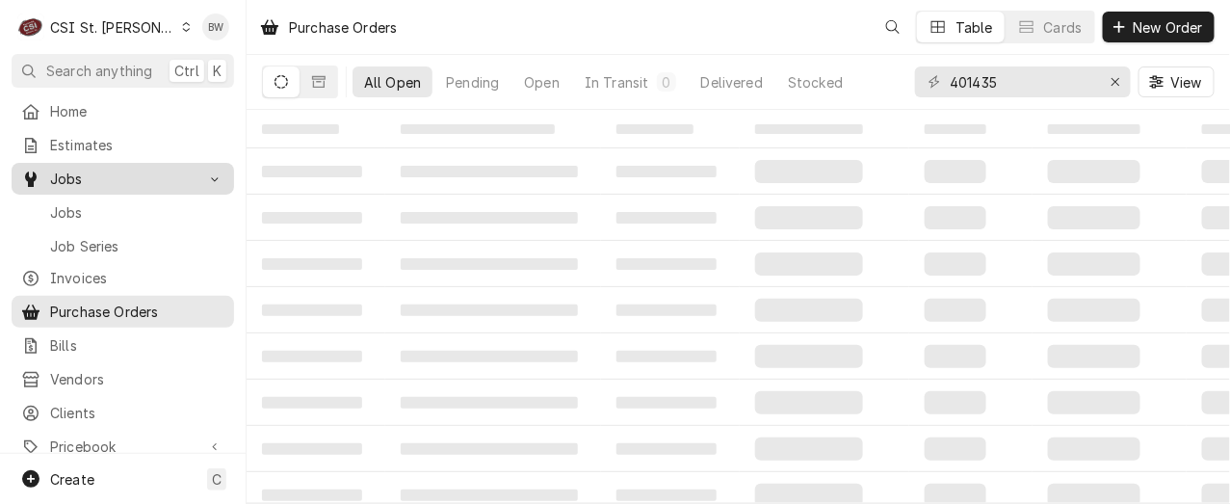
click at [96, 169] on span "Jobs" at bounding box center [122, 179] width 145 height 20
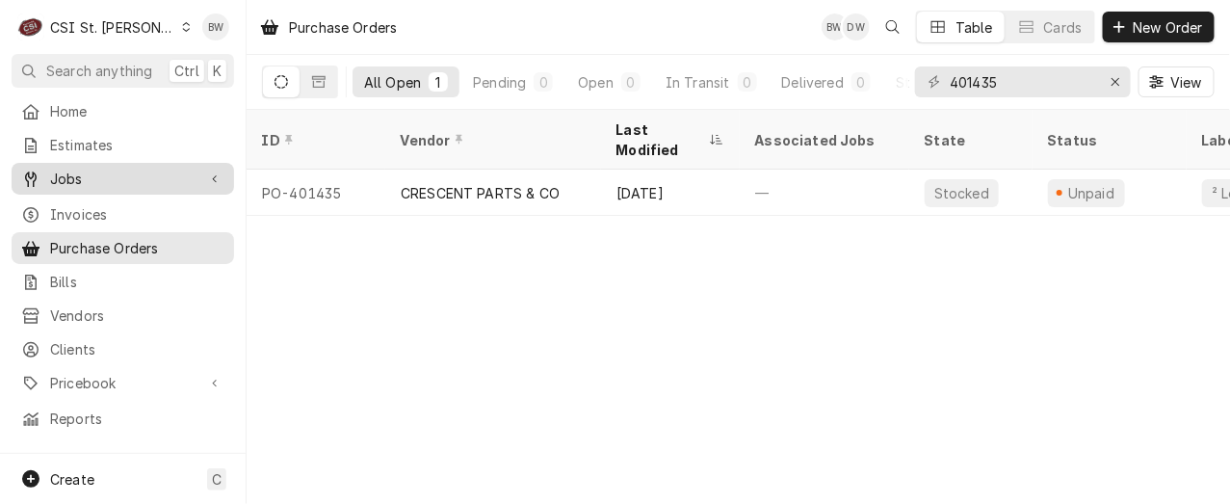
click at [95, 172] on span "Jobs" at bounding box center [122, 179] width 145 height 20
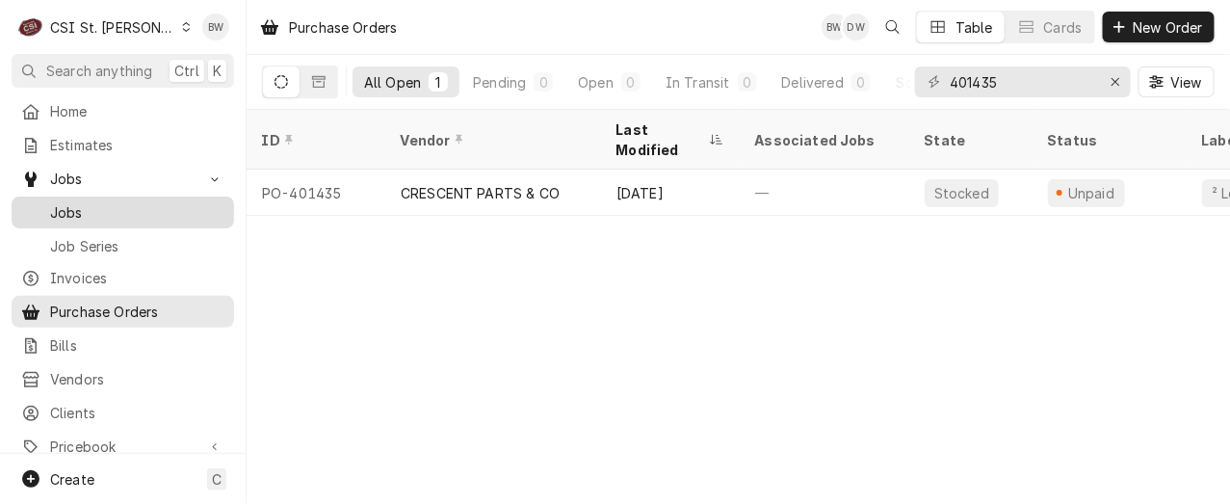
click at [87, 202] on span "Jobs" at bounding box center [137, 212] width 174 height 20
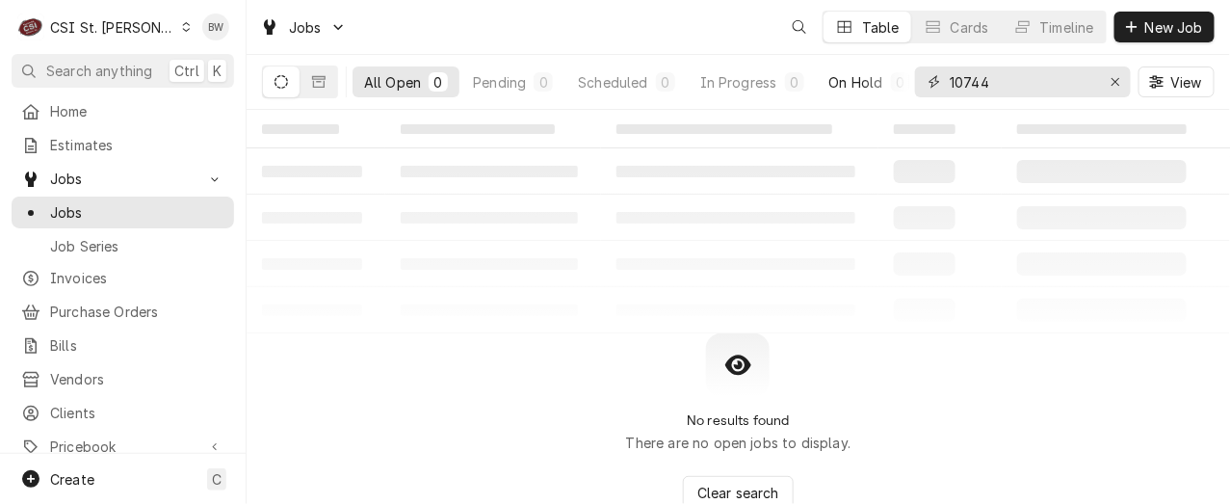
drag, startPoint x: 1004, startPoint y: 85, endPoint x: 877, endPoint y: 85, distance: 127.2
click at [877, 85] on div "All Open 0 Pending 0 Scheduled 0 In Progress 0 On Hold 0 Completed 0 10744 View" at bounding box center [738, 82] width 953 height 54
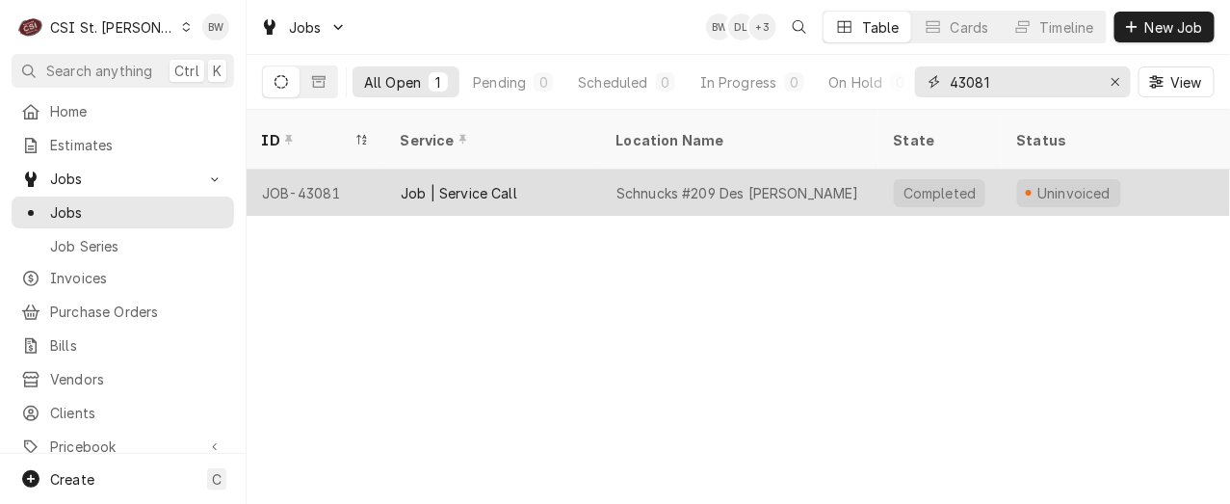
type input "43081"
click at [343, 170] on div "JOB-43081" at bounding box center [316, 193] width 139 height 46
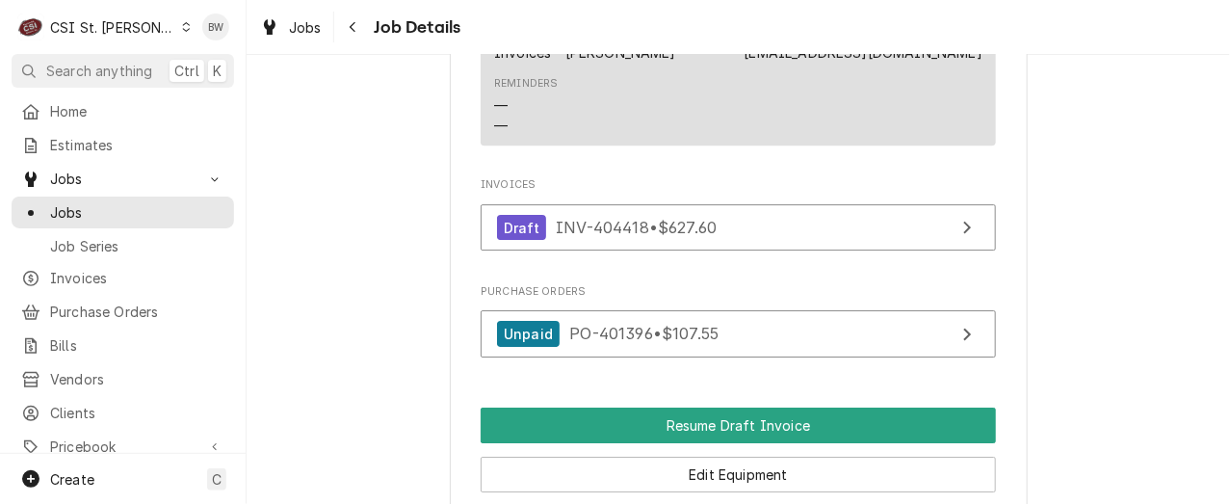
scroll to position [1927, 0]
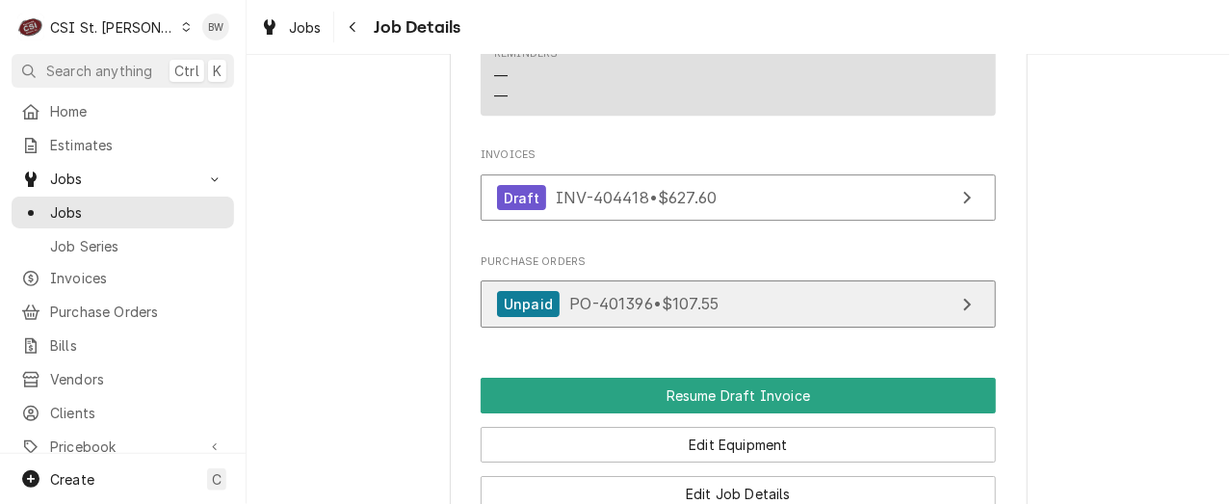
click at [617, 303] on span "PO-401396 • $107.55" at bounding box center [643, 303] width 149 height 19
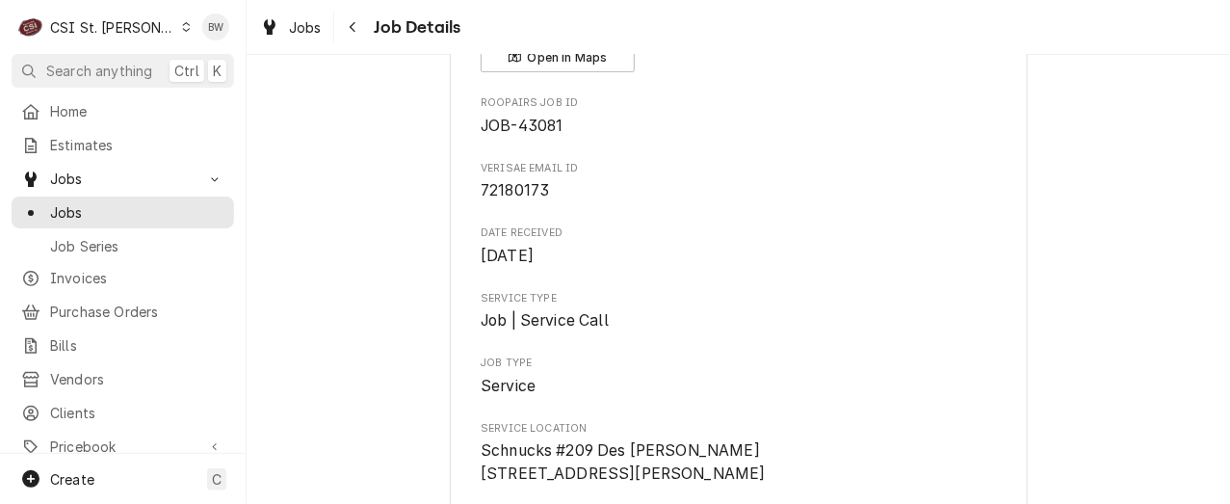
scroll to position [193, 0]
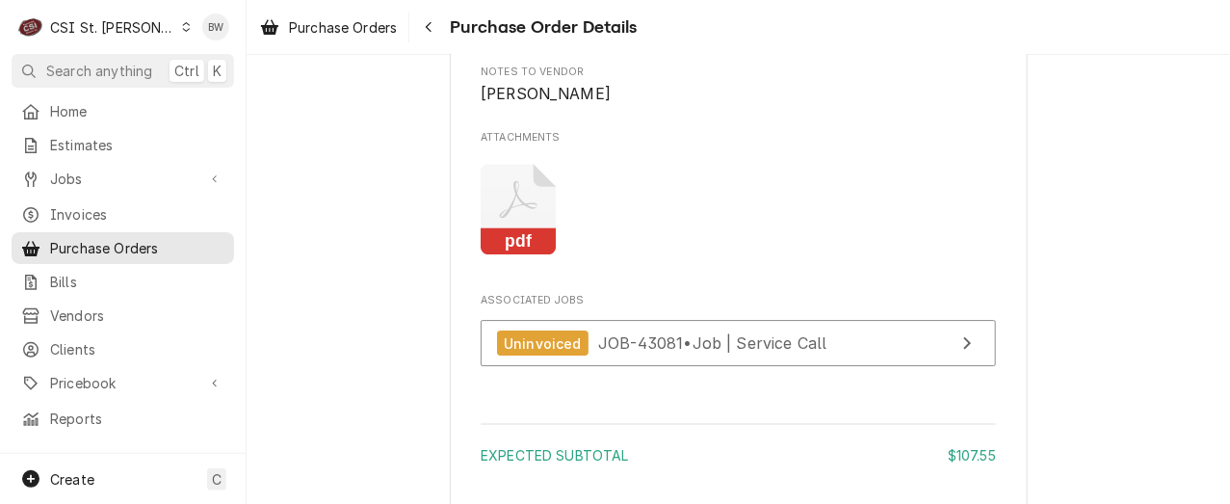
scroll to position [1831, 0]
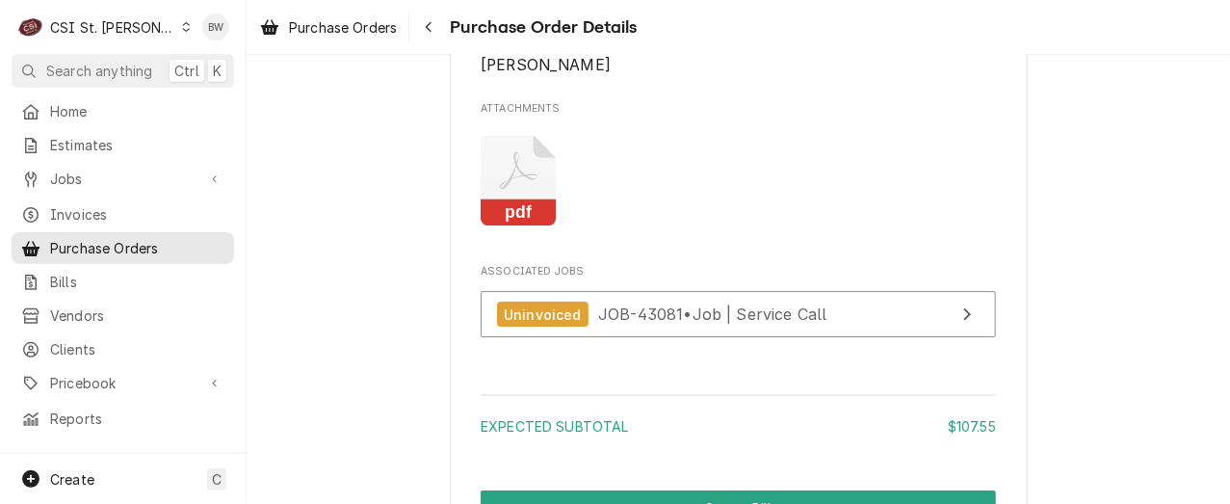
click at [525, 226] on icon "Attachments" at bounding box center [519, 181] width 76 height 92
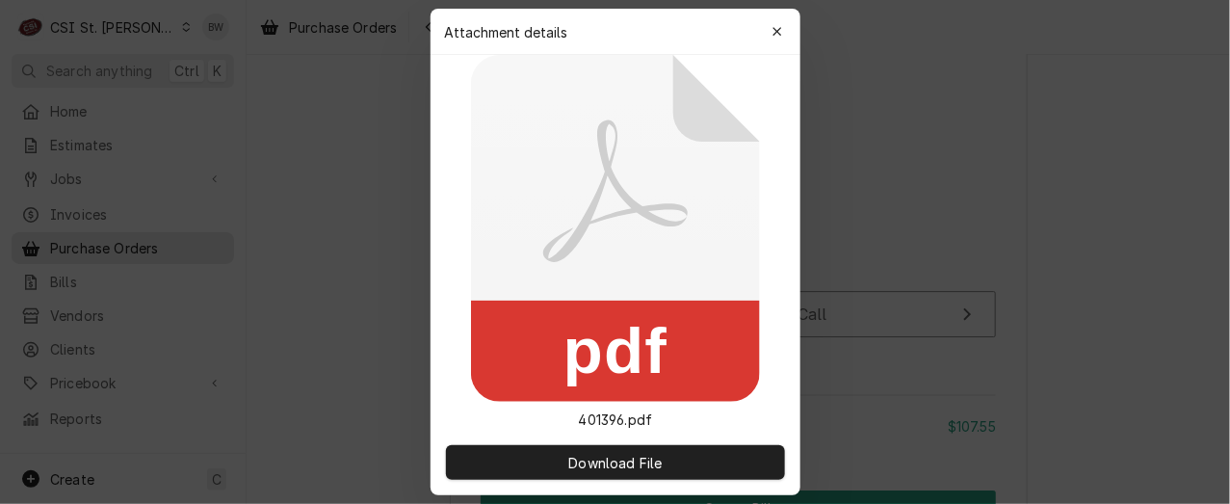
click at [525, 243] on icon at bounding box center [615, 228] width 289 height 347
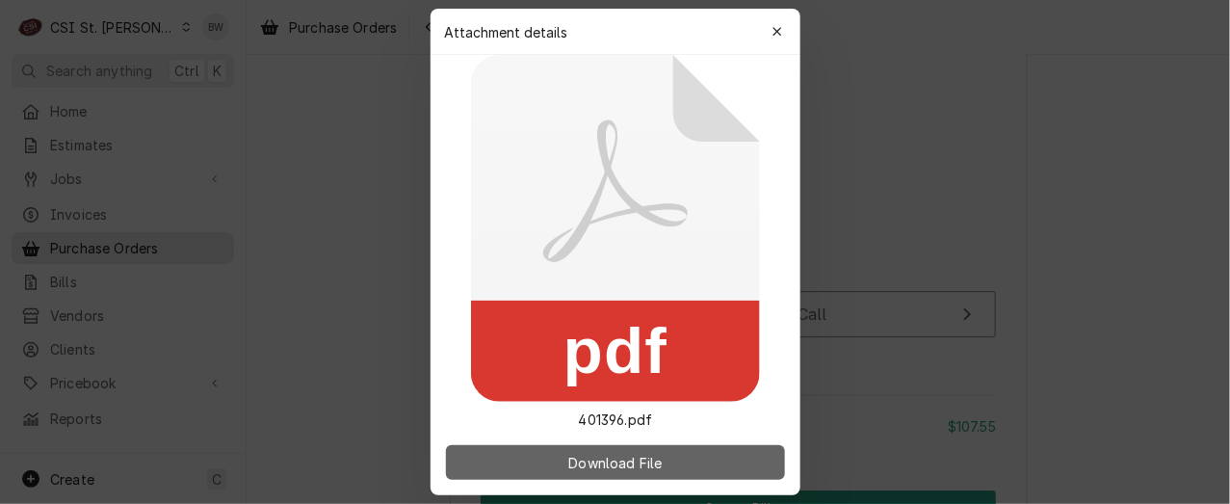
click at [585, 453] on span "Download File" at bounding box center [615, 463] width 101 height 20
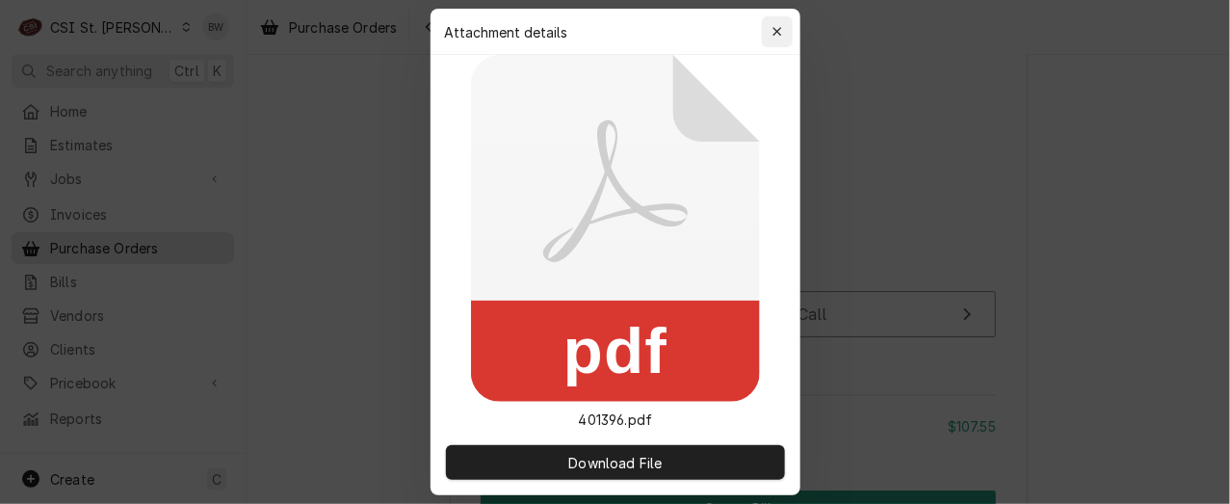
click at [769, 37] on div "button" at bounding box center [777, 31] width 19 height 19
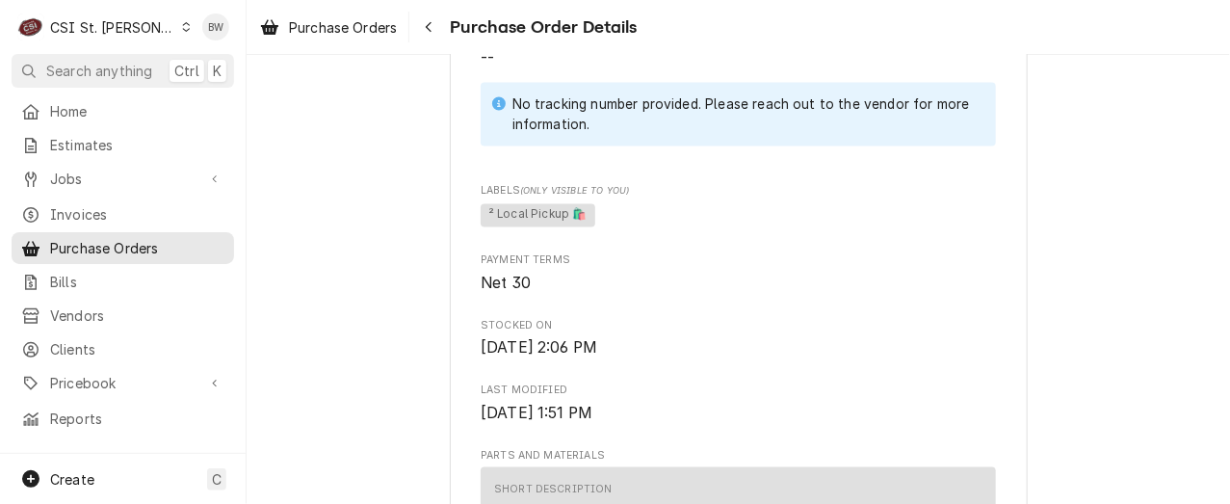
scroll to position [941, 0]
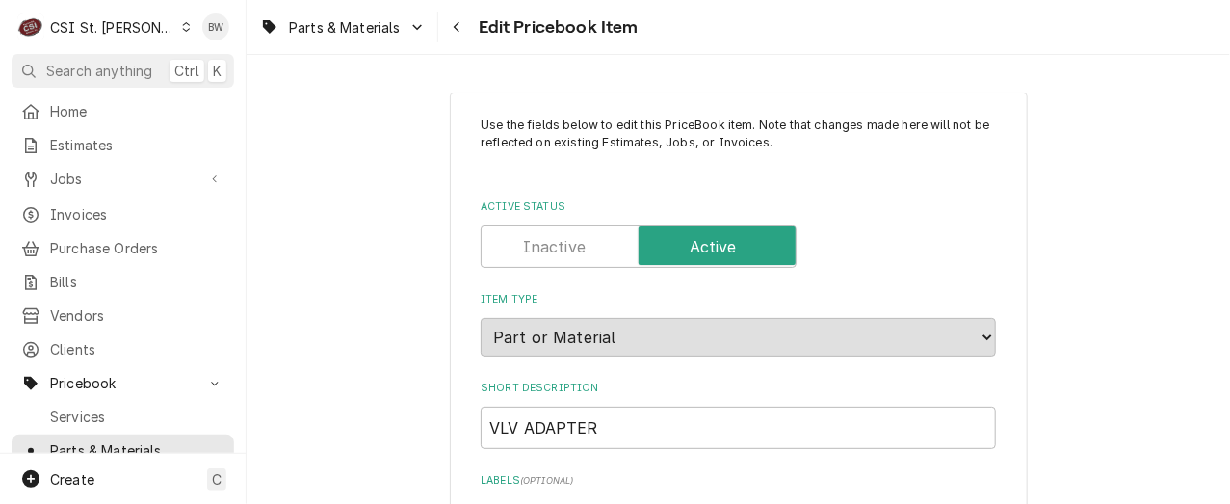
type textarea "x"
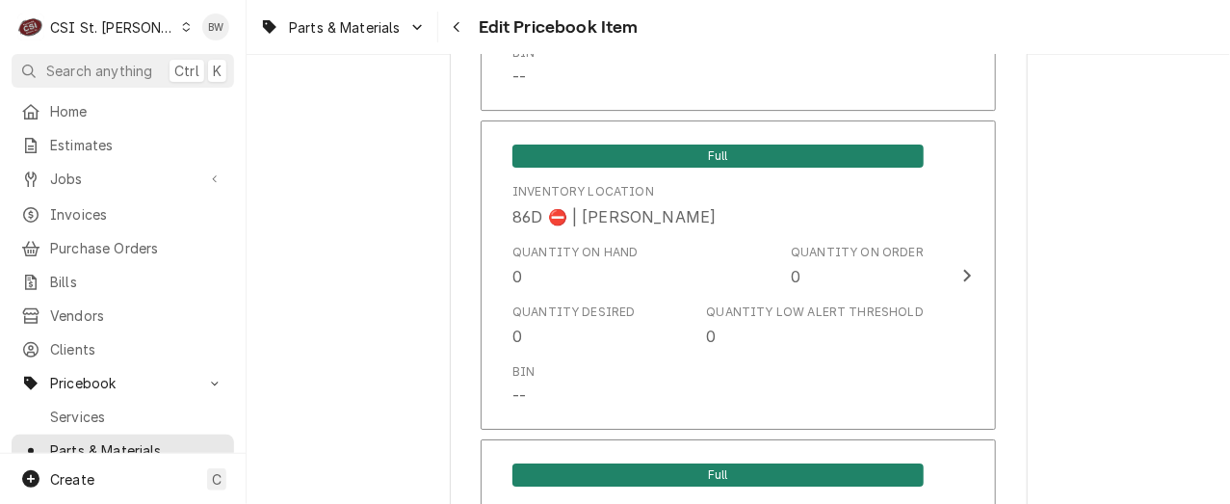
scroll to position [16994, 0]
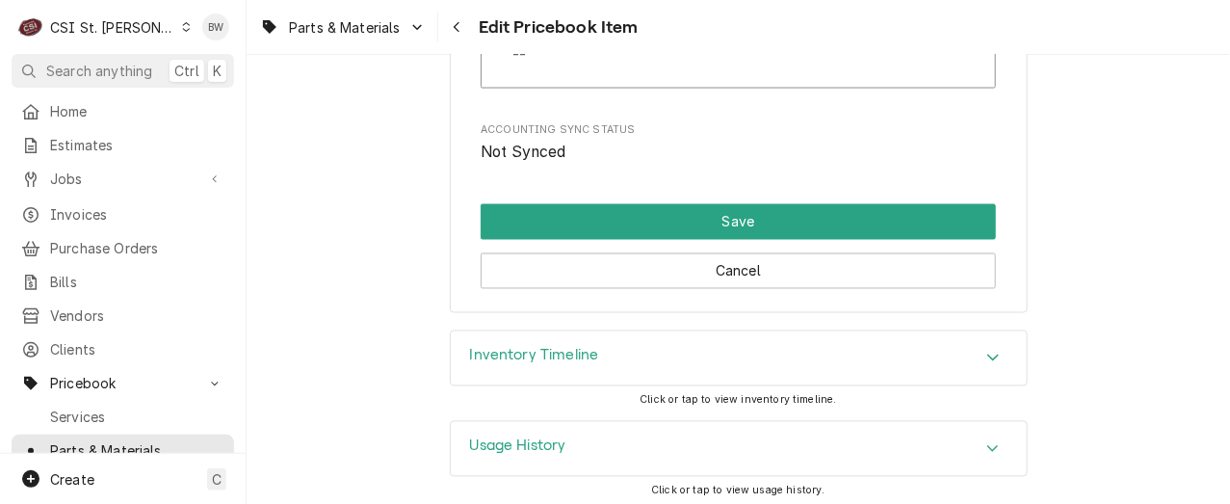
click at [523, 347] on h3 "Inventory Timeline" at bounding box center [534, 356] width 129 height 18
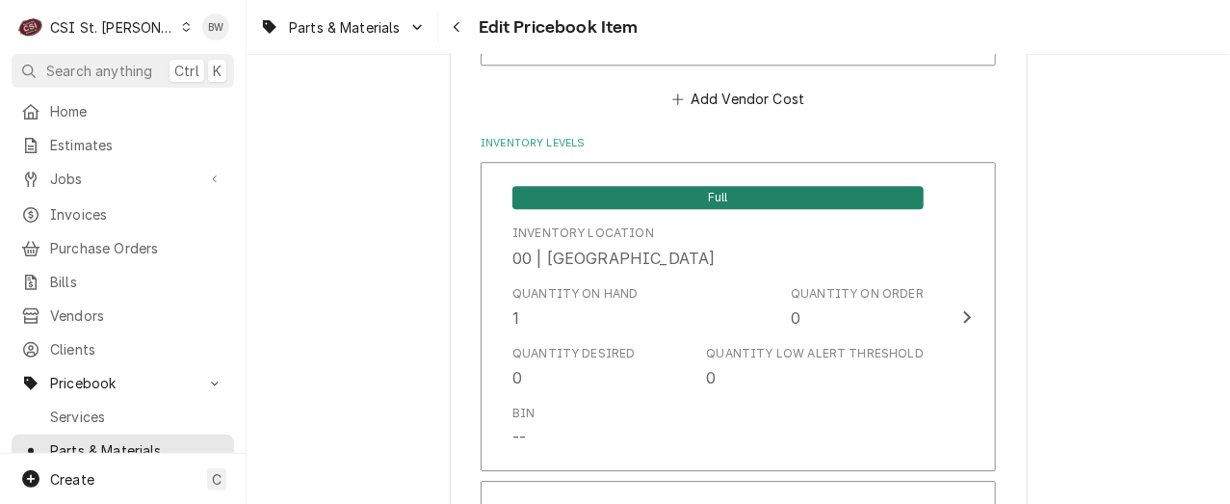
scroll to position [1638, 0]
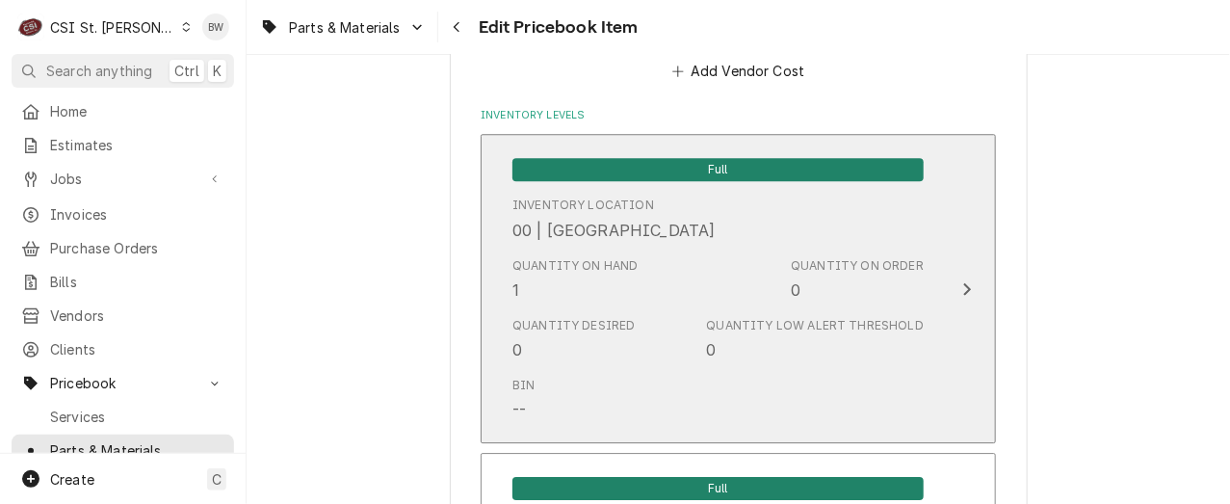
click at [565, 292] on div "Quantity on Hand 1" at bounding box center [576, 279] width 126 height 44
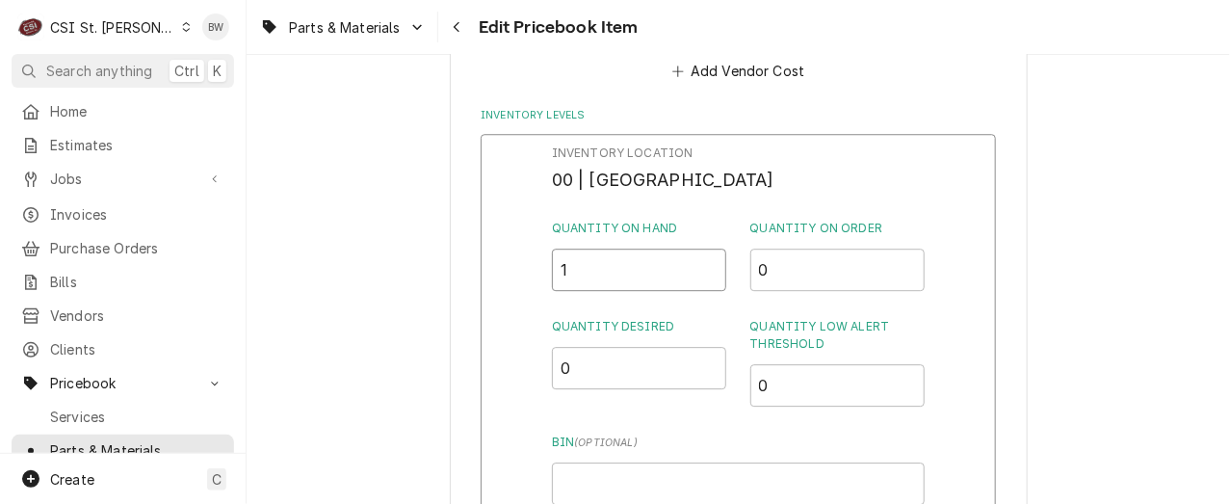
drag, startPoint x: 574, startPoint y: 278, endPoint x: 542, endPoint y: 277, distance: 31.9
click at [542, 277] on div "Inventory Location 00 | STL WAREHOUSE Quantity on Hand 1 Quantity on Order 0 Qu…" at bounding box center [739, 384] width 516 height 501
type input "0"
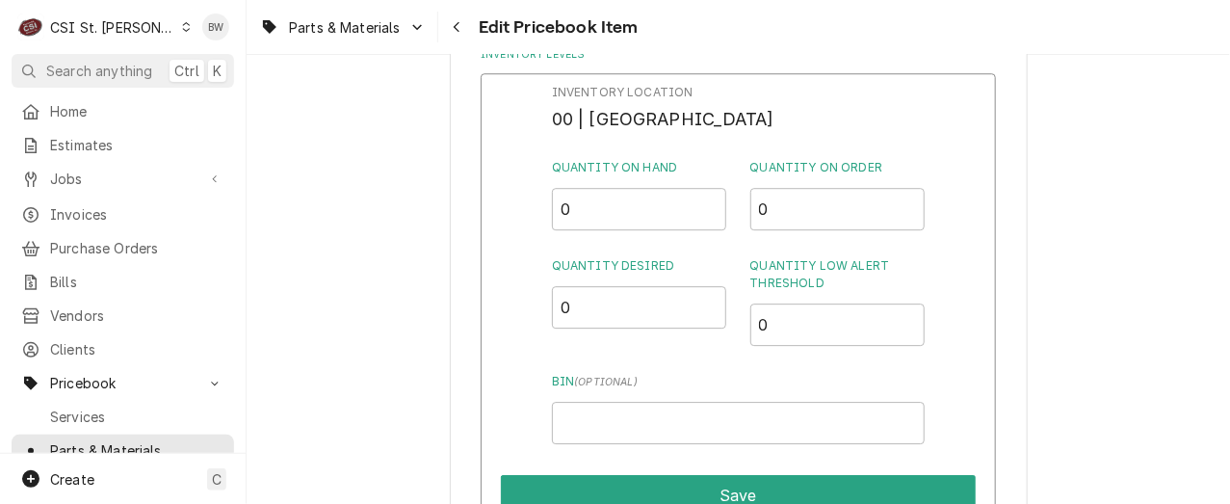
scroll to position [1734, 0]
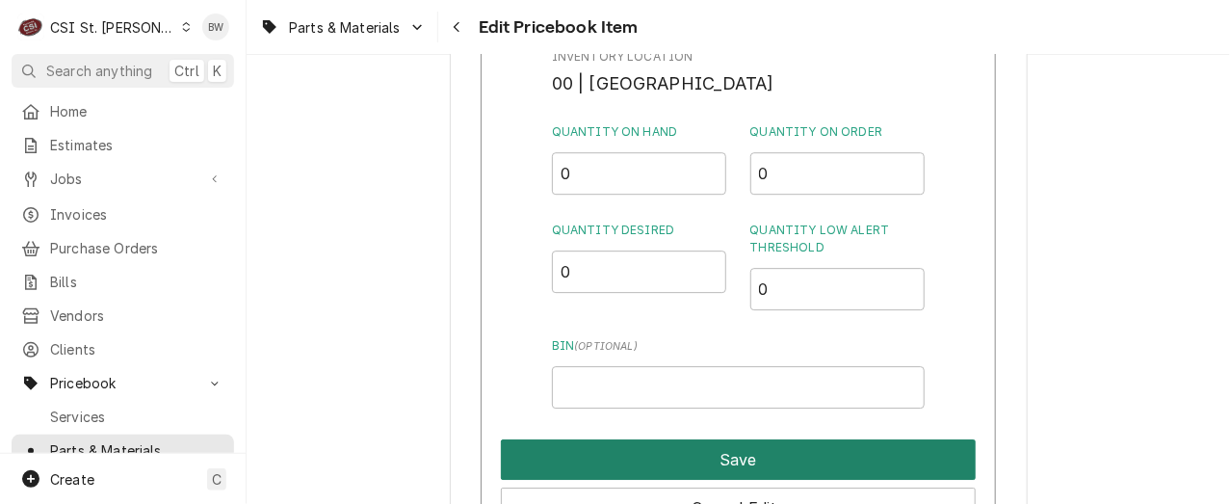
click at [735, 456] on button "Save" at bounding box center [738, 459] width 475 height 40
type textarea "x"
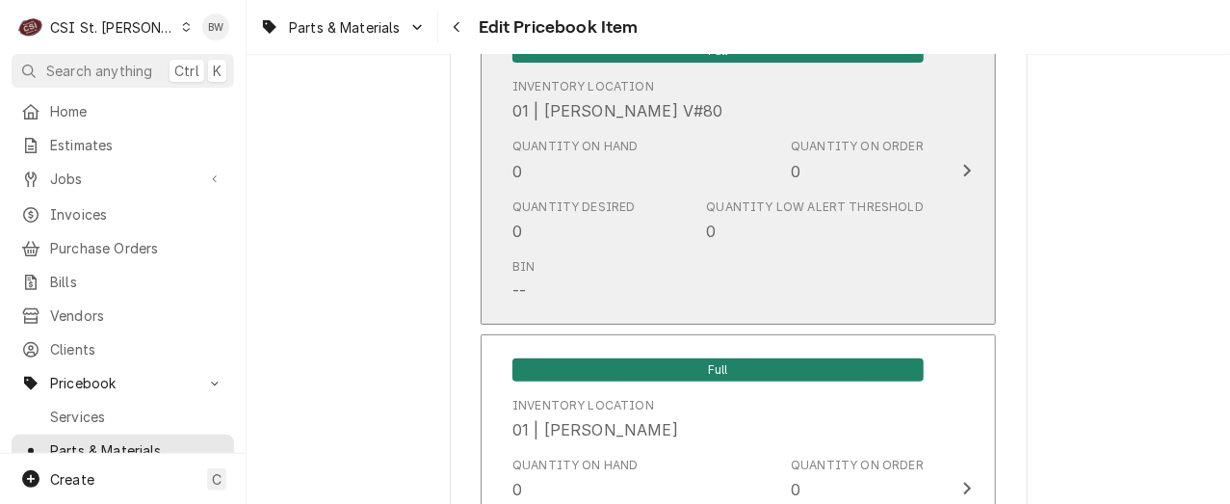
click at [594, 298] on div "Bin --" at bounding box center [718, 281] width 411 height 60
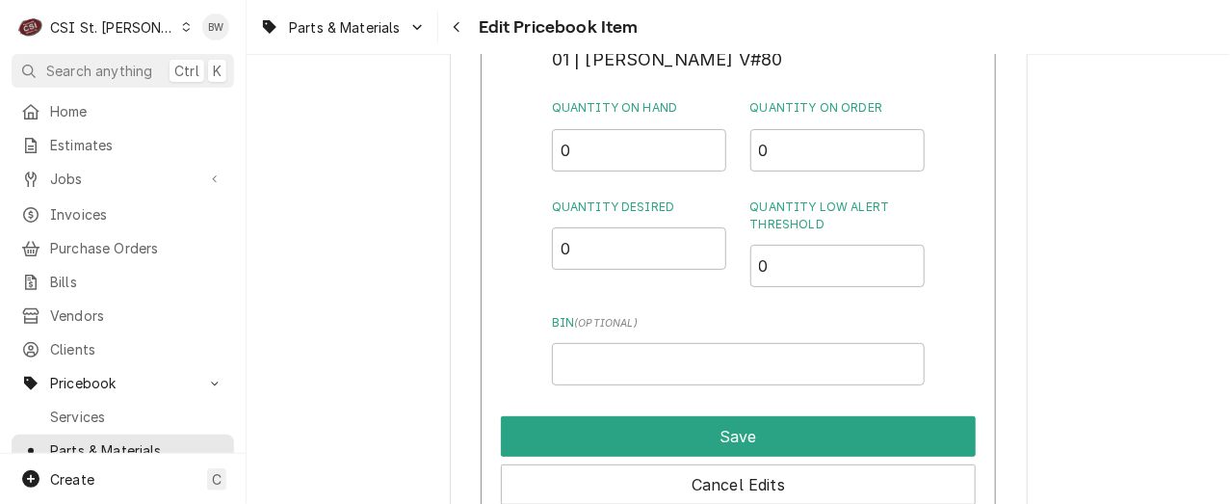
scroll to position [4625, 0]
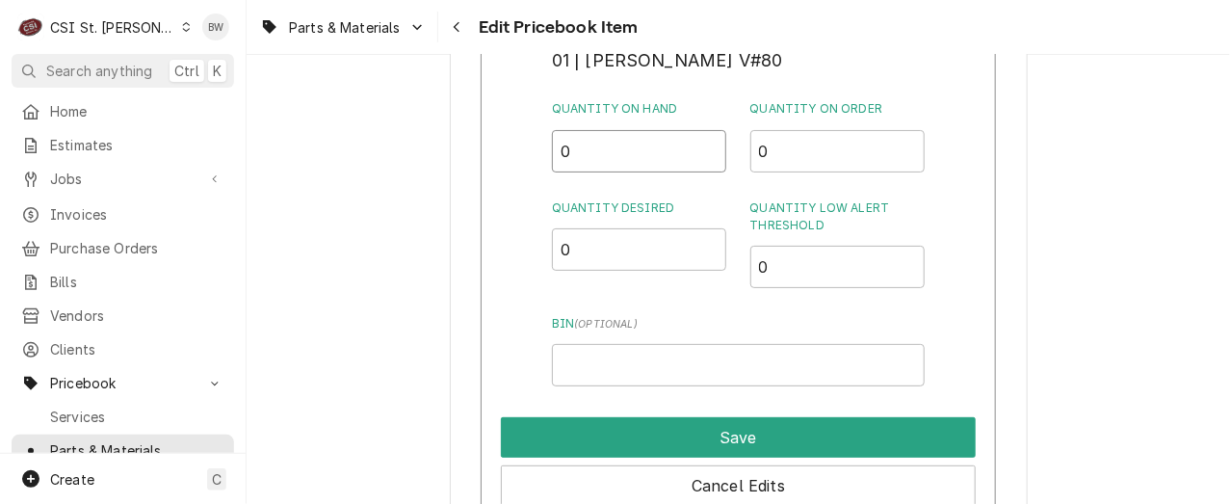
drag, startPoint x: 593, startPoint y: 150, endPoint x: 523, endPoint y: 156, distance: 69.6
click at [523, 156] on div "Inventory Location 01 | KEVIN FLOYD V#80 Quantity on Hand 0 Quantity on Order 0…" at bounding box center [739, 265] width 516 height 501
type input "1"
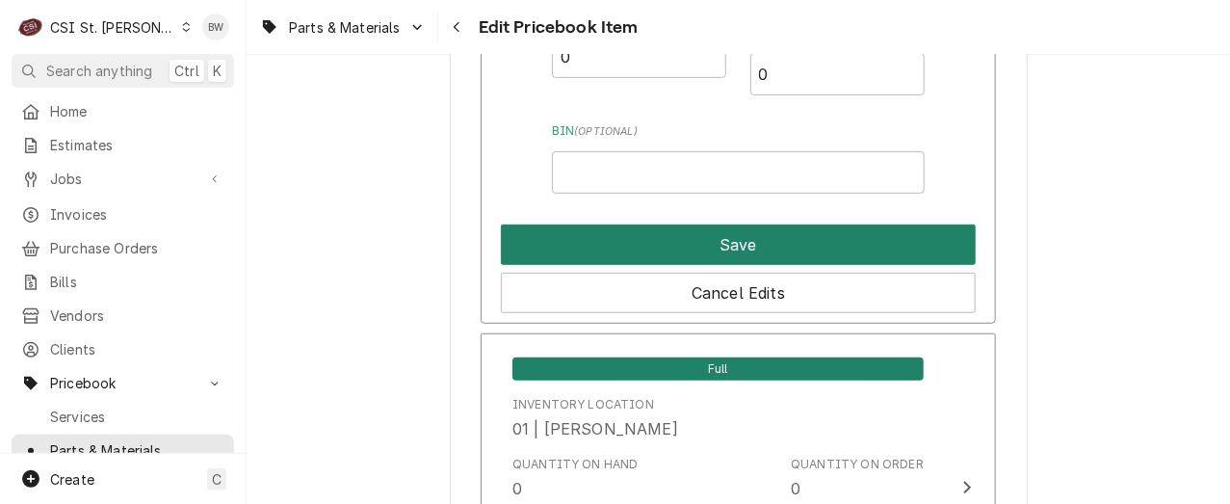
click at [659, 233] on button "Save" at bounding box center [738, 245] width 475 height 40
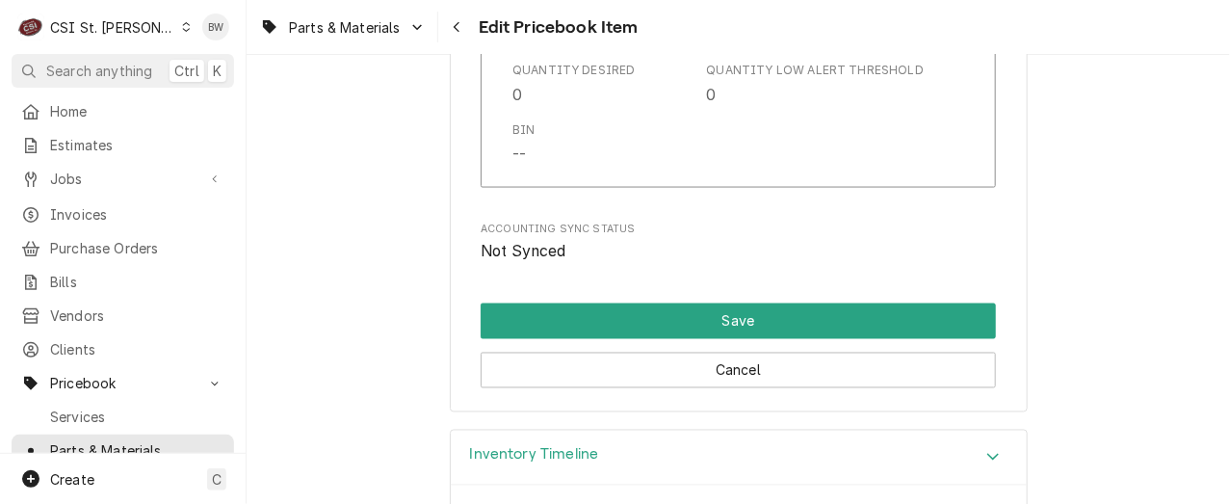
scroll to position [16849, 0]
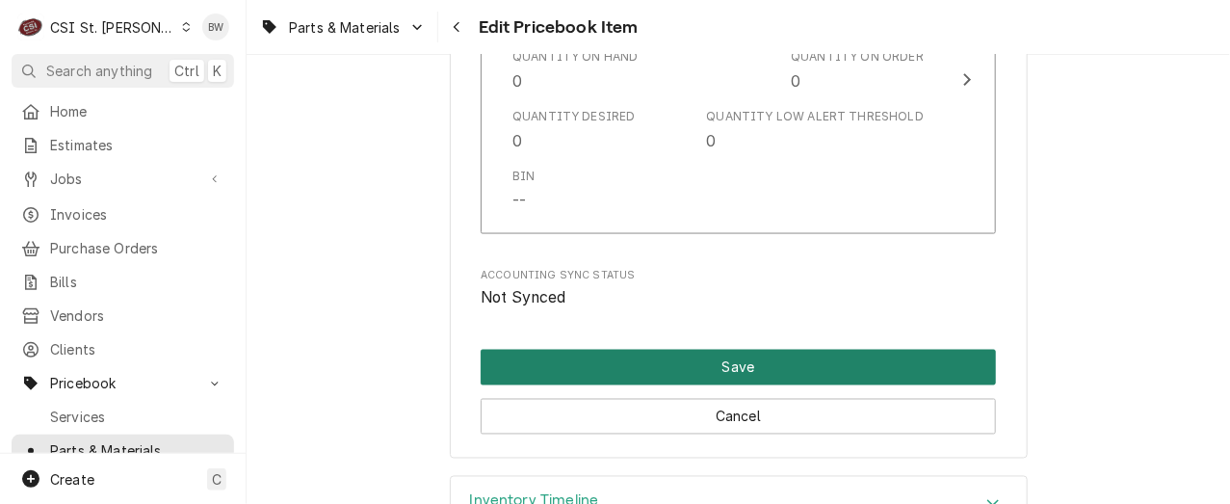
click at [684, 358] on button "Save" at bounding box center [739, 368] width 516 height 36
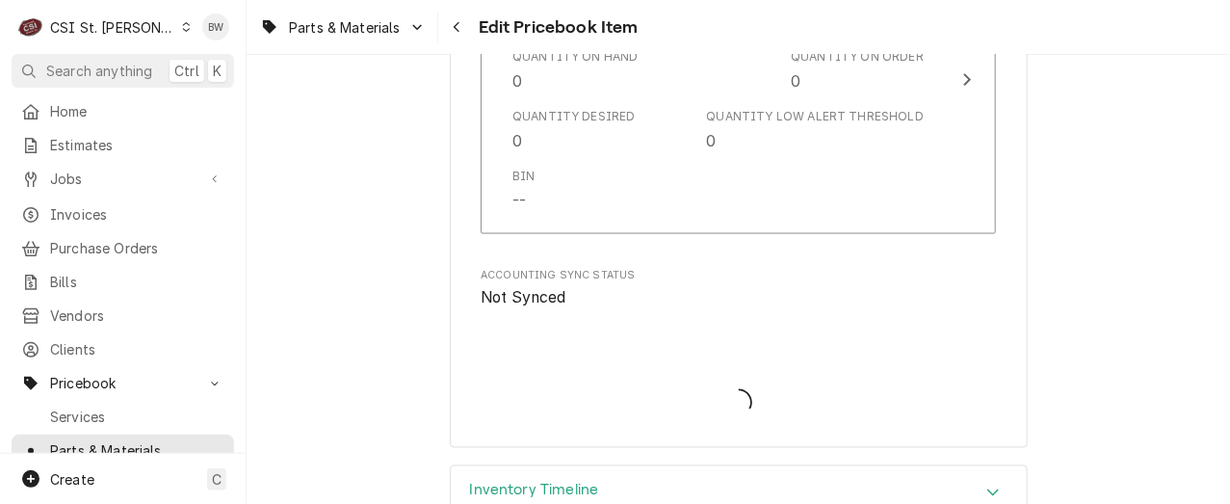
type textarea "x"
